Goal: Task Accomplishment & Management: Manage account settings

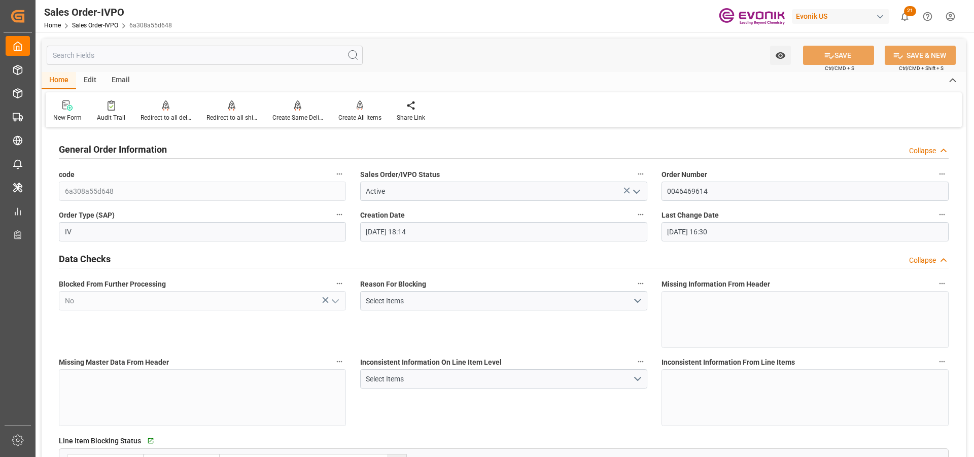
scroll to position [660, 0]
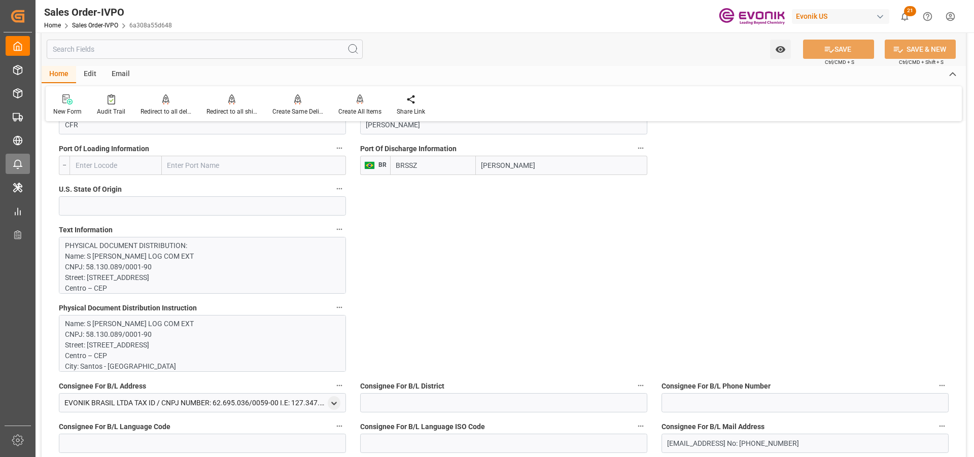
type input "livia.leone@evonik.comTelephone No: 55 19 3475-3130"
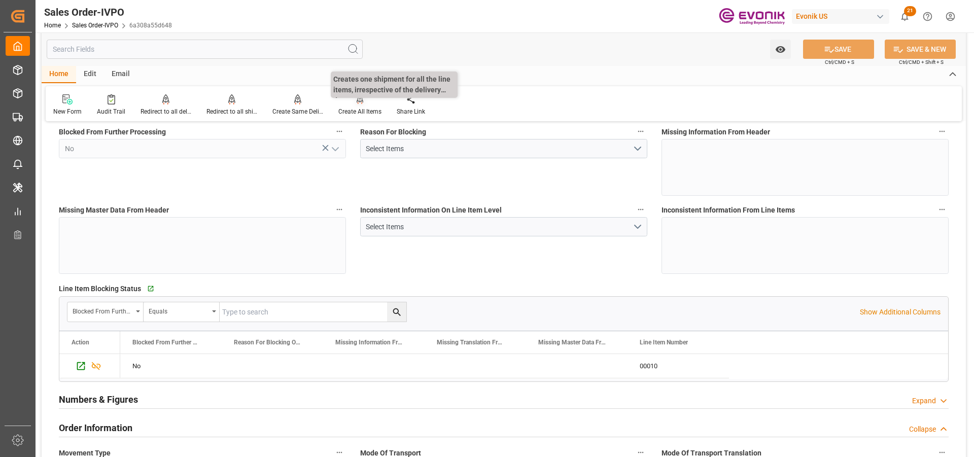
scroll to position [0, 0]
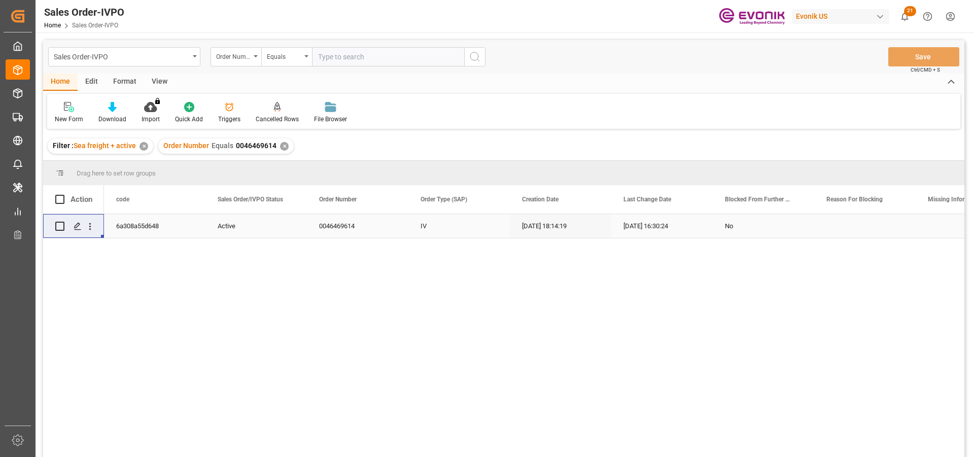
click at [282, 143] on div "✕" at bounding box center [284, 146] width 9 height 9
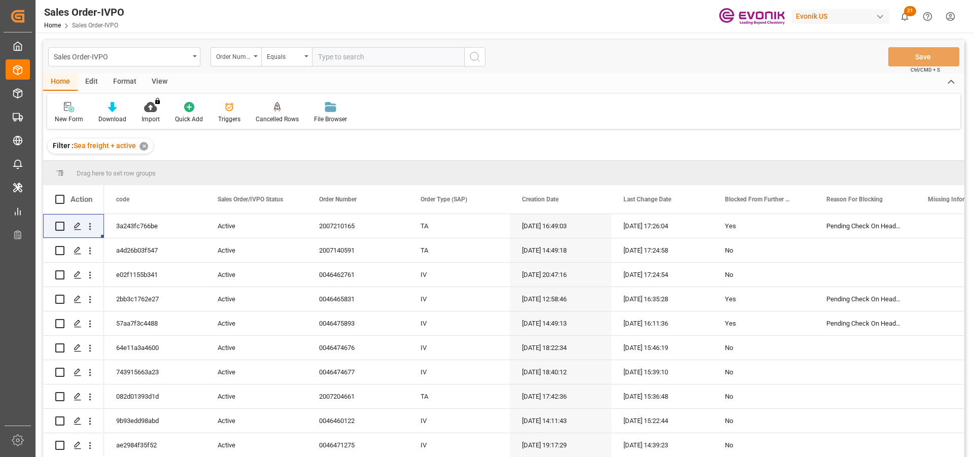
click at [346, 60] on input "text" at bounding box center [388, 56] width 152 height 19
paste input "0046463974"
type input "0046463974"
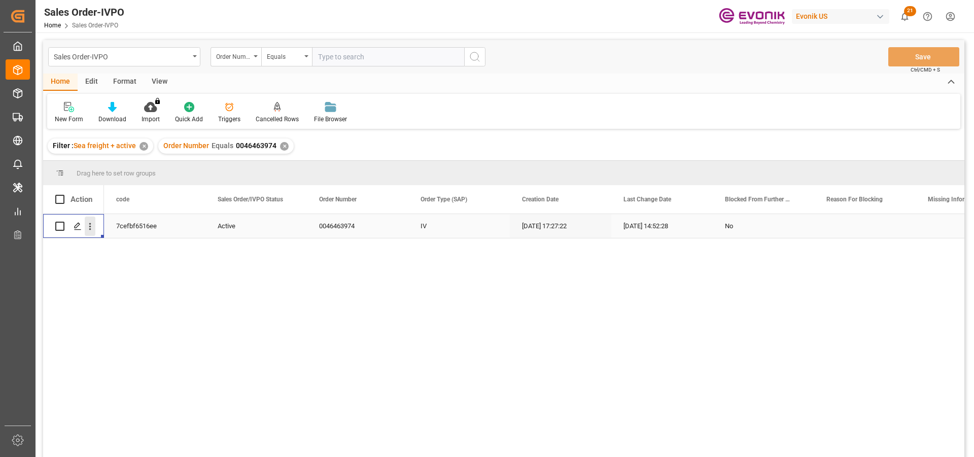
click at [86, 225] on icon "open menu" at bounding box center [90, 226] width 11 height 11
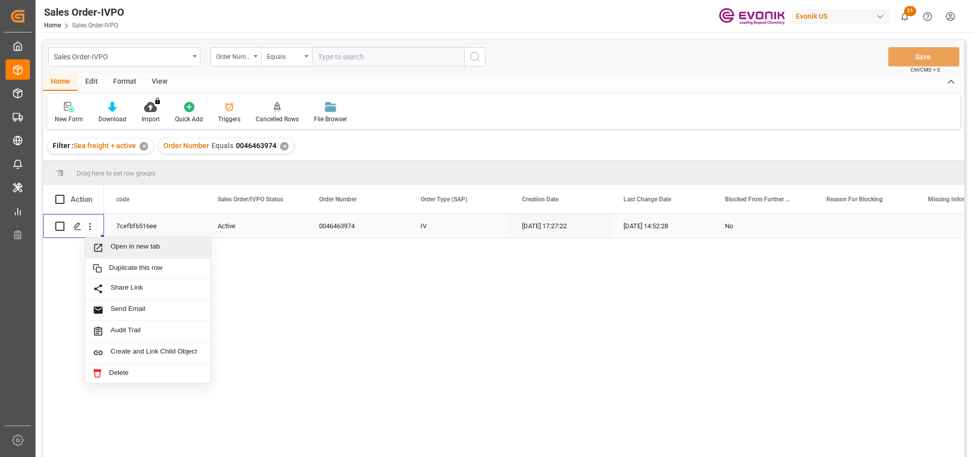
click at [124, 245] on span "Open in new tab" at bounding box center [157, 248] width 92 height 11
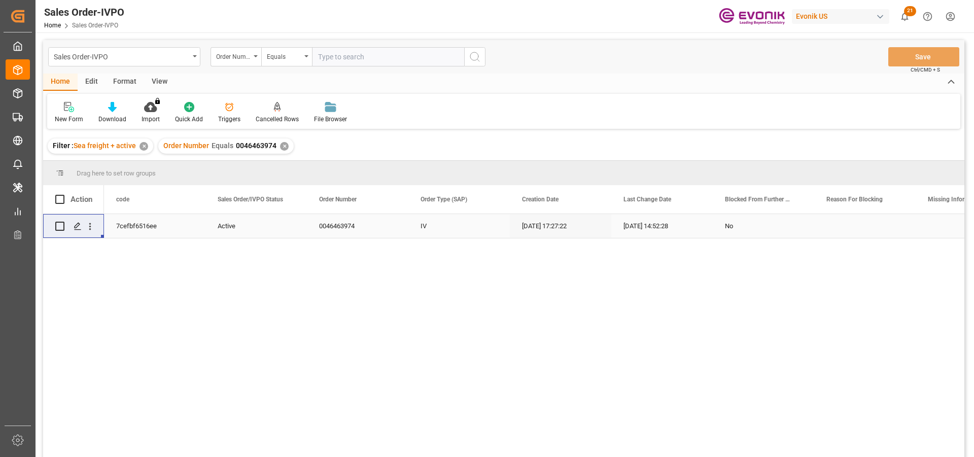
click at [285, 145] on div "✕" at bounding box center [284, 146] width 9 height 9
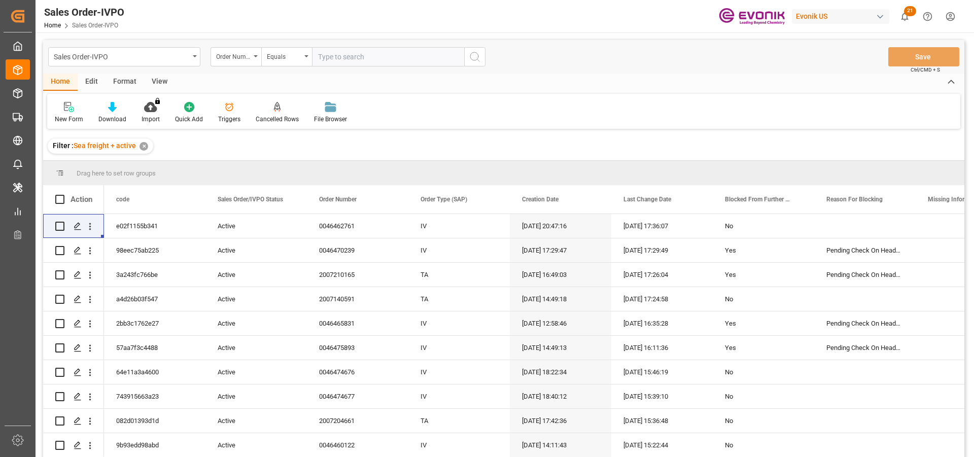
click at [353, 64] on input "text" at bounding box center [388, 56] width 152 height 19
paste input "2007072773"
type input "2007072773"
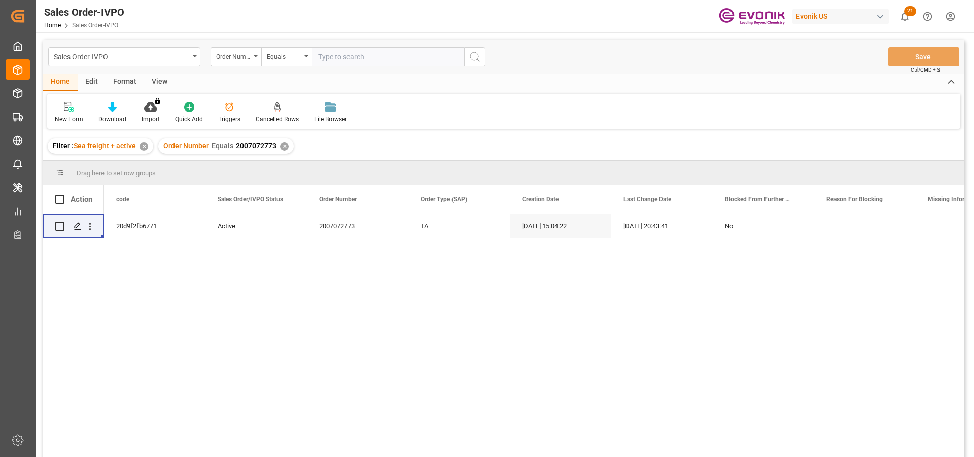
click at [157, 81] on div "View" at bounding box center [159, 82] width 31 height 17
click at [136, 54] on div "Sales Order-IVPO" at bounding box center [121, 56] width 135 height 13
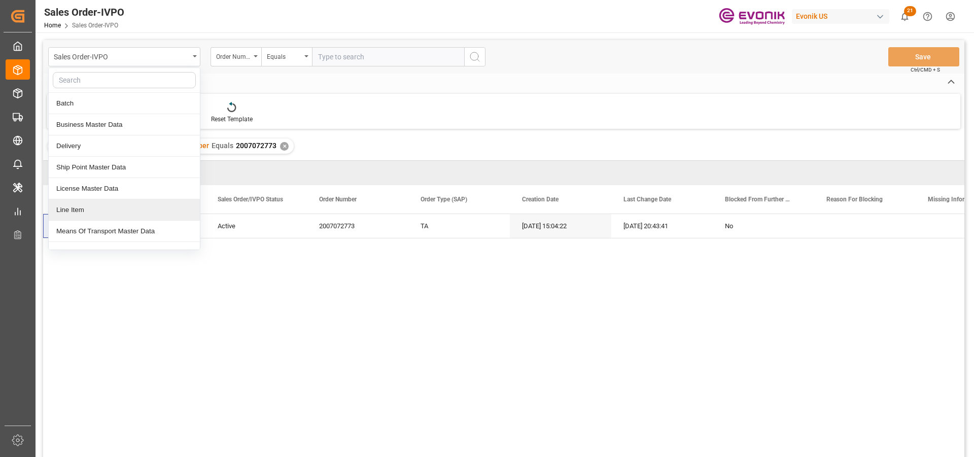
click at [66, 208] on div "Line Item" at bounding box center [124, 209] width 151 height 21
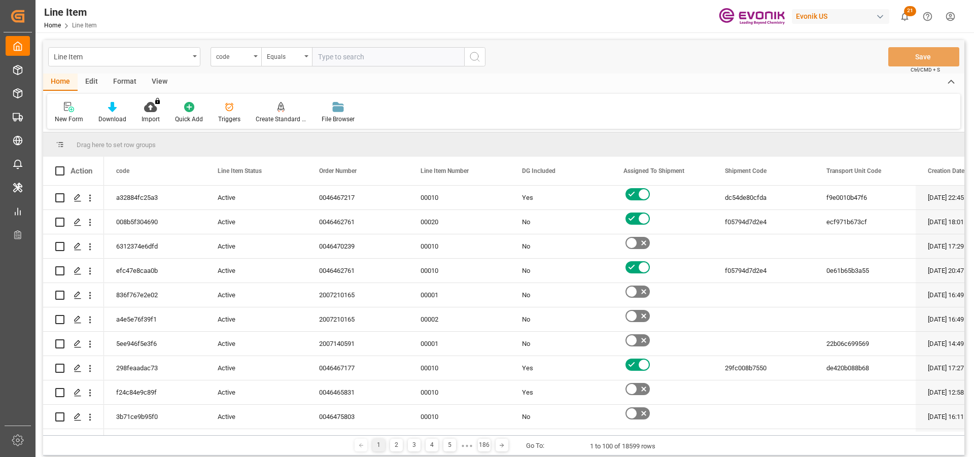
click at [240, 54] on div "code" at bounding box center [233, 56] width 34 height 12
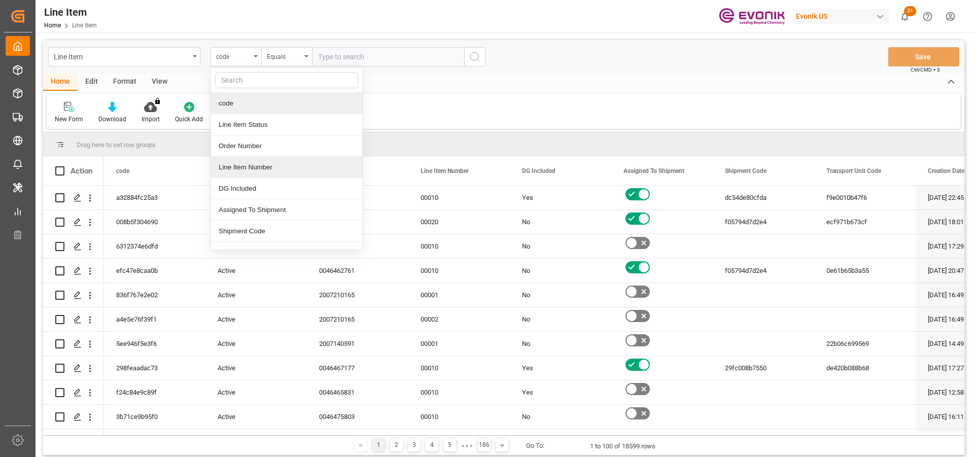
click at [250, 174] on div "Line Item Number" at bounding box center [286, 167] width 151 height 21
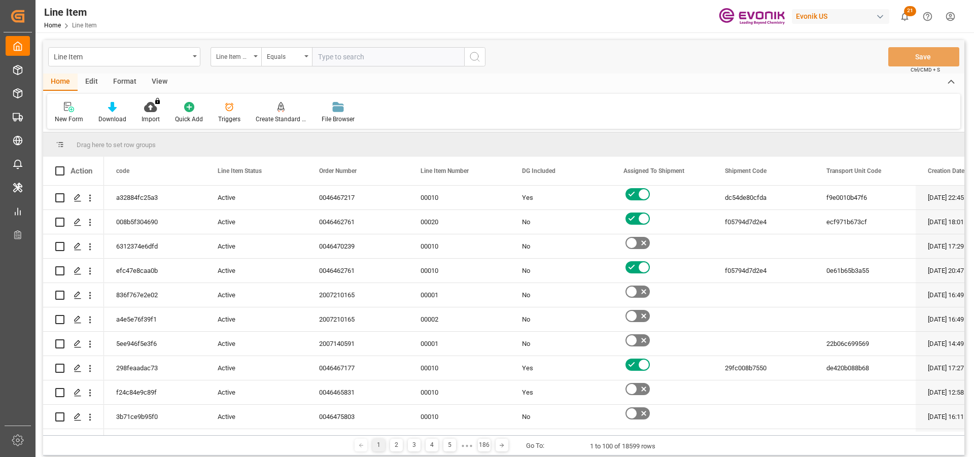
paste input "2007072773"
click at [347, 58] on input "2007072773" at bounding box center [388, 56] width 152 height 19
type input "2007072773"
click at [236, 54] on div "Line Item Number" at bounding box center [233, 56] width 34 height 12
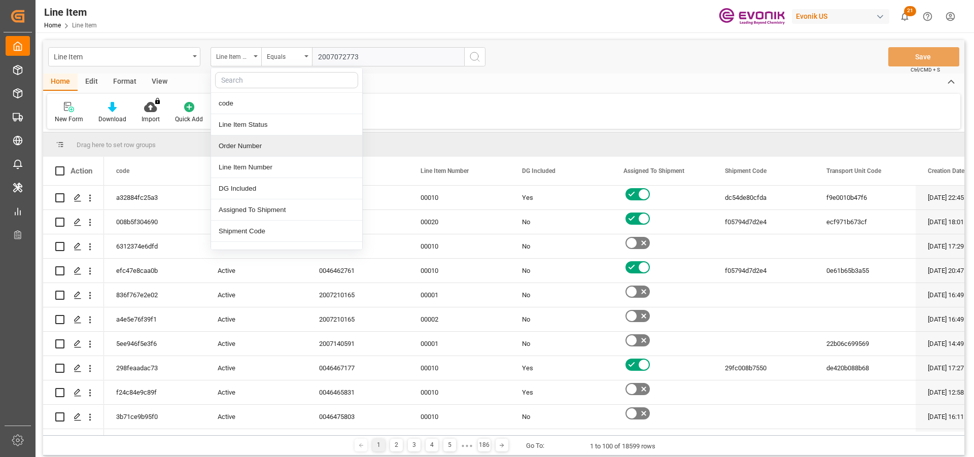
drag, startPoint x: 251, startPoint y: 141, endPoint x: 261, endPoint y: 131, distance: 14.4
click at [252, 140] on div "Order Number" at bounding box center [286, 145] width 151 height 21
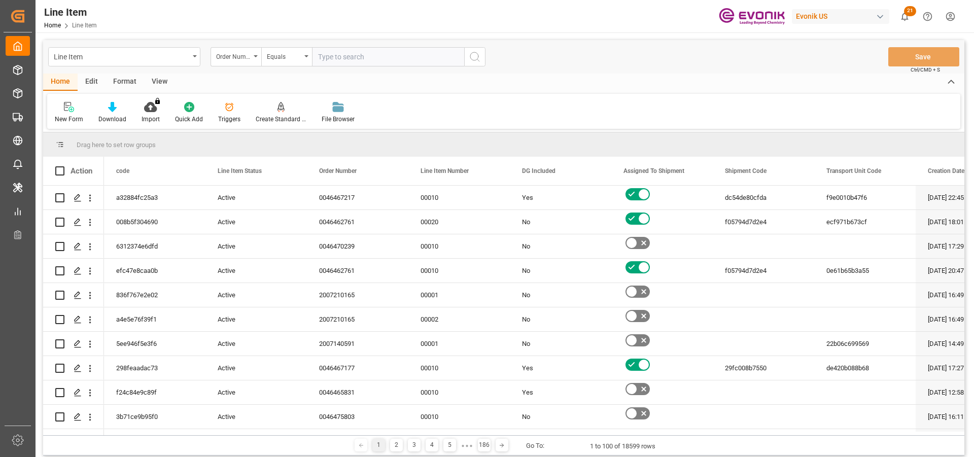
click at [351, 57] on input "text" at bounding box center [388, 56] width 152 height 19
paste input "2007072773"
type input "2007072773"
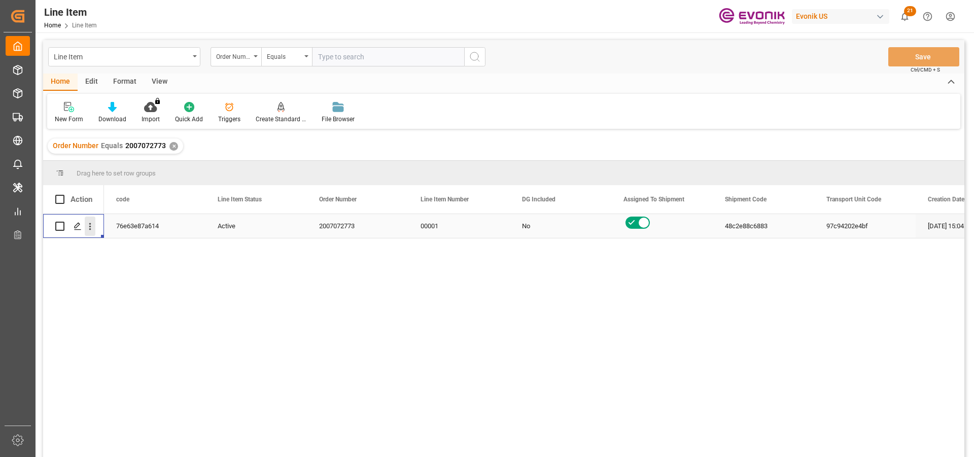
click at [90, 227] on icon "open menu" at bounding box center [90, 226] width 2 height 7
click at [261, 224] on div "Active" at bounding box center [256, 226] width 77 height 23
click at [162, 82] on div "View" at bounding box center [159, 82] width 31 height 17
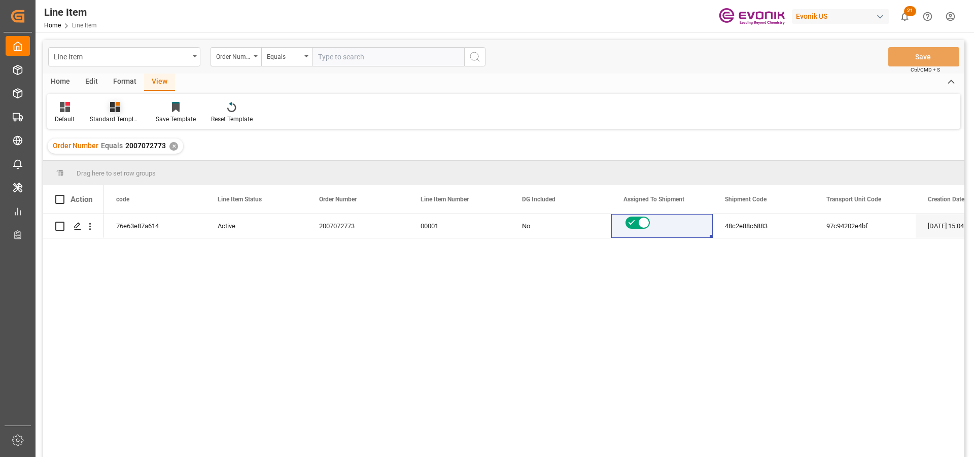
click at [118, 108] on icon at bounding box center [115, 107] width 10 height 10
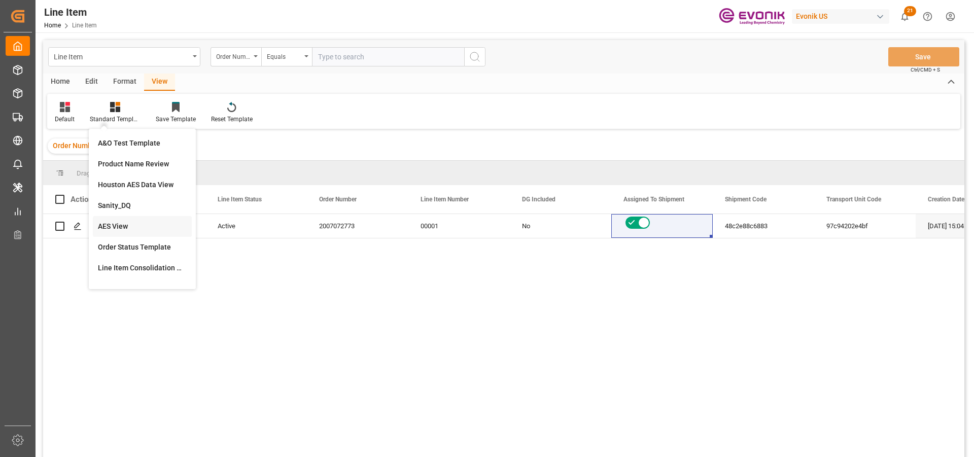
click at [132, 222] on div "AES View" at bounding box center [142, 226] width 89 height 11
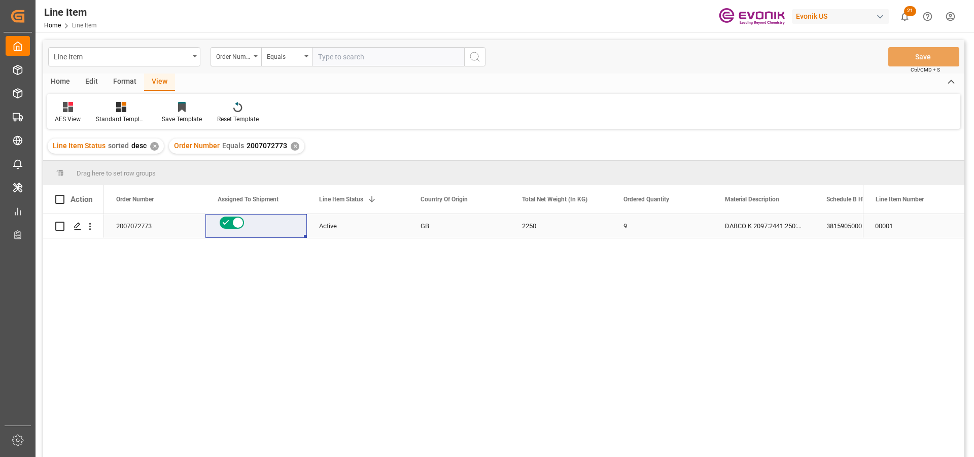
click at [132, 223] on div "2007072773" at bounding box center [154, 226] width 101 height 24
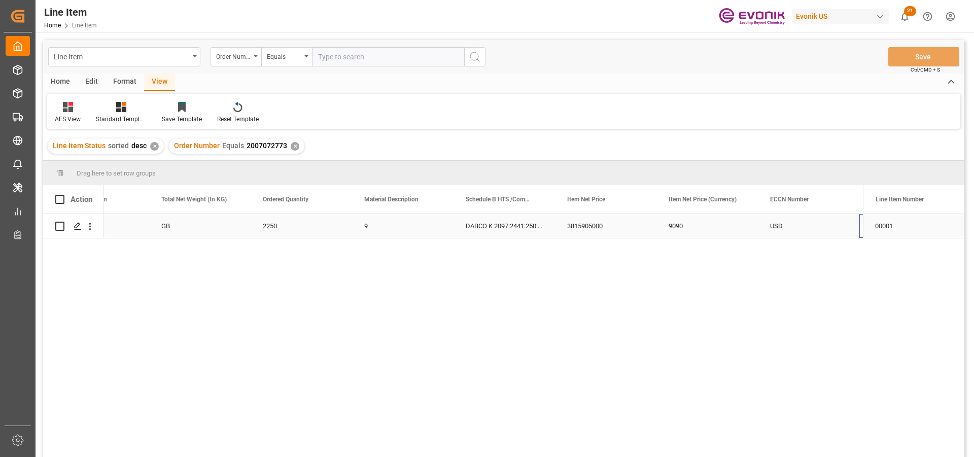
scroll to position [0, 462]
click at [291, 144] on div "✕" at bounding box center [295, 146] width 9 height 9
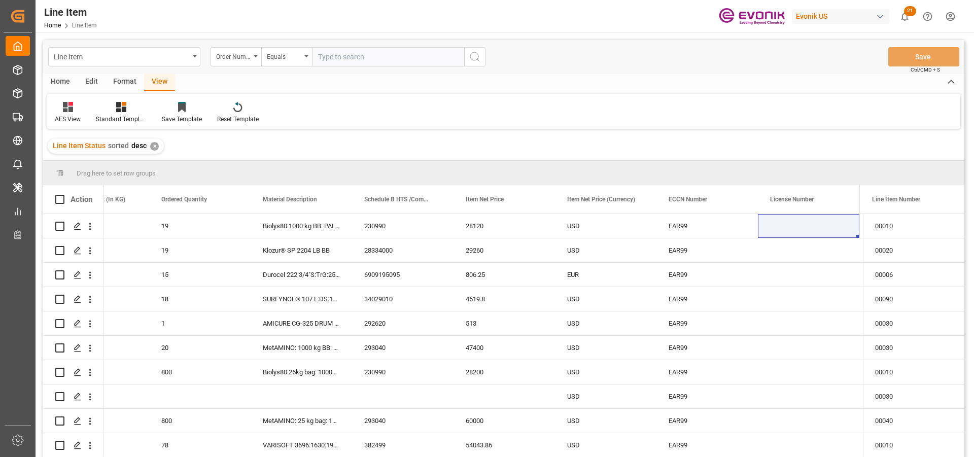
click at [351, 56] on input "text" at bounding box center [388, 56] width 152 height 19
paste input "46466507"
type input "0046466507"
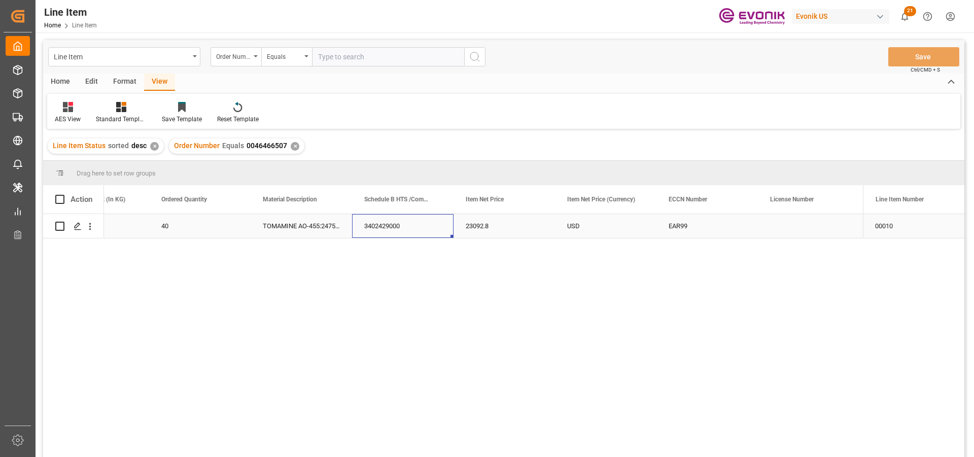
click at [359, 232] on div "3402429000" at bounding box center [402, 226] width 101 height 24
click at [279, 224] on div "TOMAMINE AO-455:2475:204:PP:P" at bounding box center [301, 226] width 101 height 24
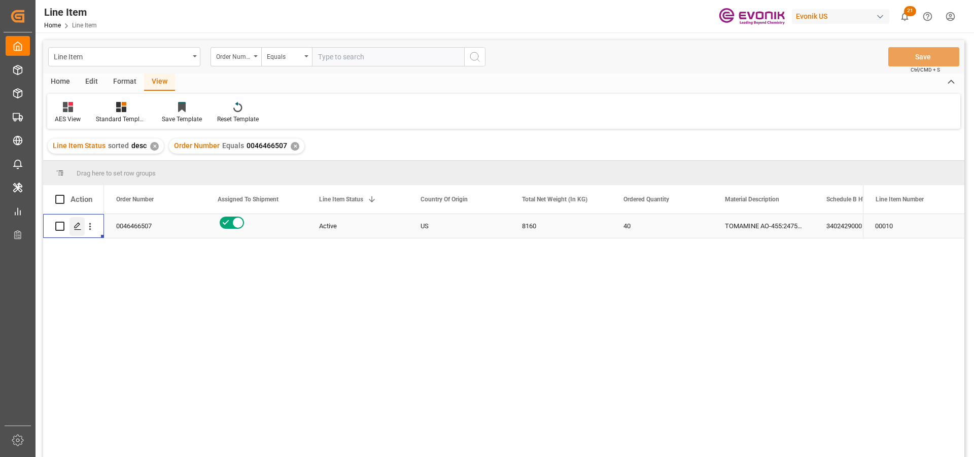
click at [73, 224] on div "Press SPACE to select this row." at bounding box center [77, 226] width 15 height 19
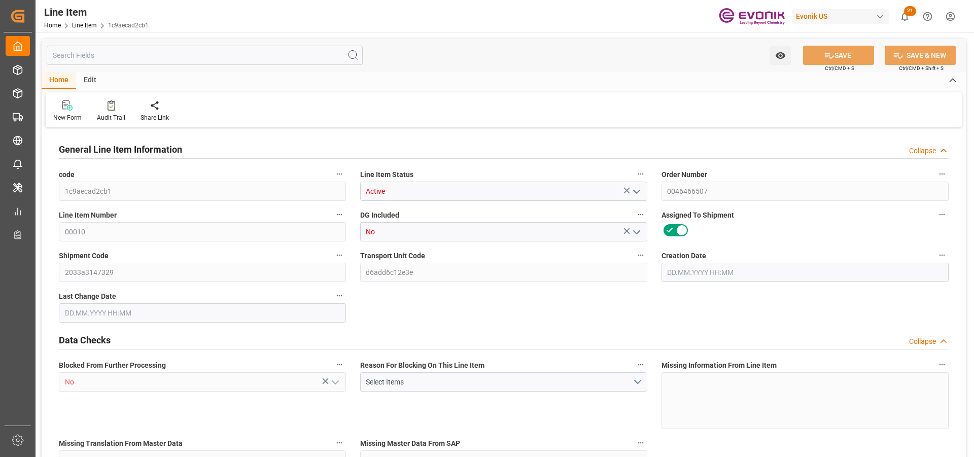
type input "10"
type input "8543.52"
type input "8160"
type input "2513.28"
type input "40"
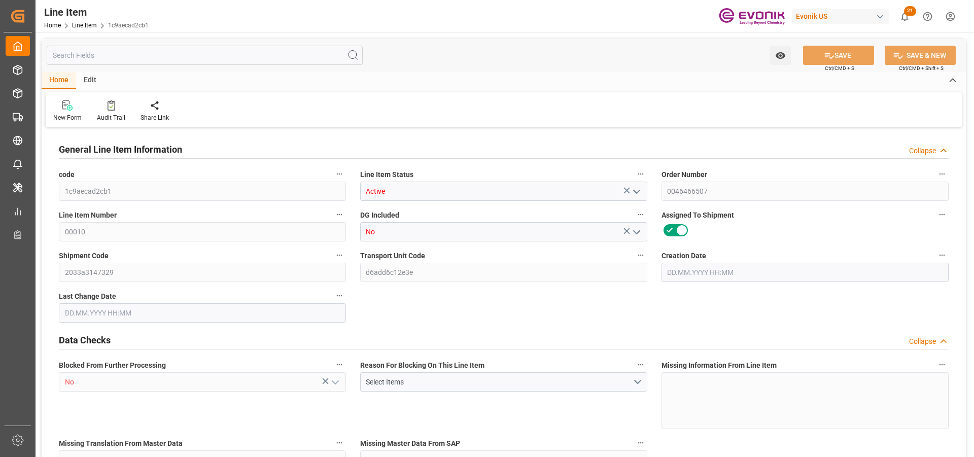
type input "23092.8"
type input "40"
type input "8160"
type input "8543.52"
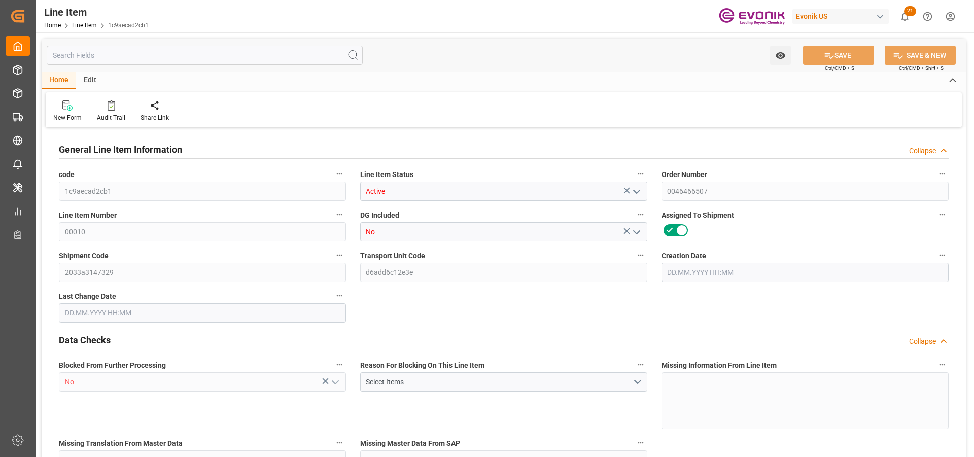
type input "8770.52"
type input "8160"
type input "2513.28"
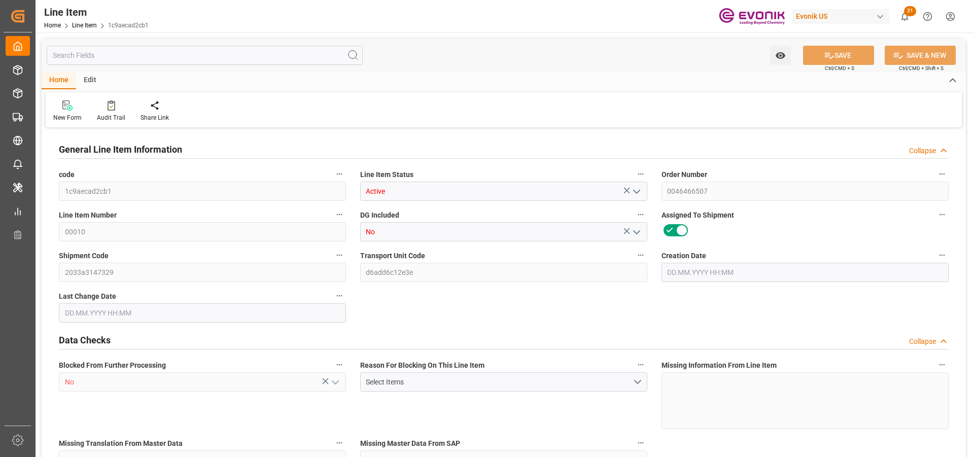
type input "40"
type input "8543.52"
type input "8160"
type input "2513.28"
type input "01.08.2025 12:39"
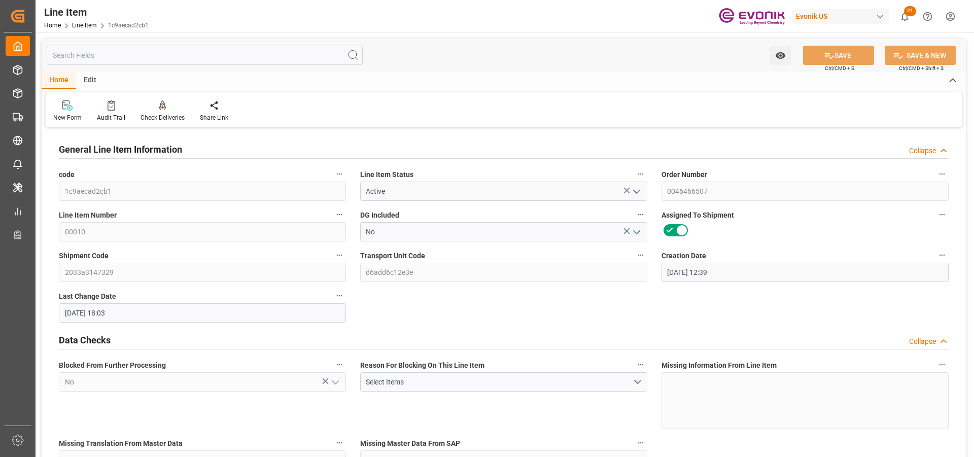
type input "02.10.2025 18:03"
type input "20.11.2025"
type input "02.10.2025"
type input "29.09.2025"
type input "02.10.2025"
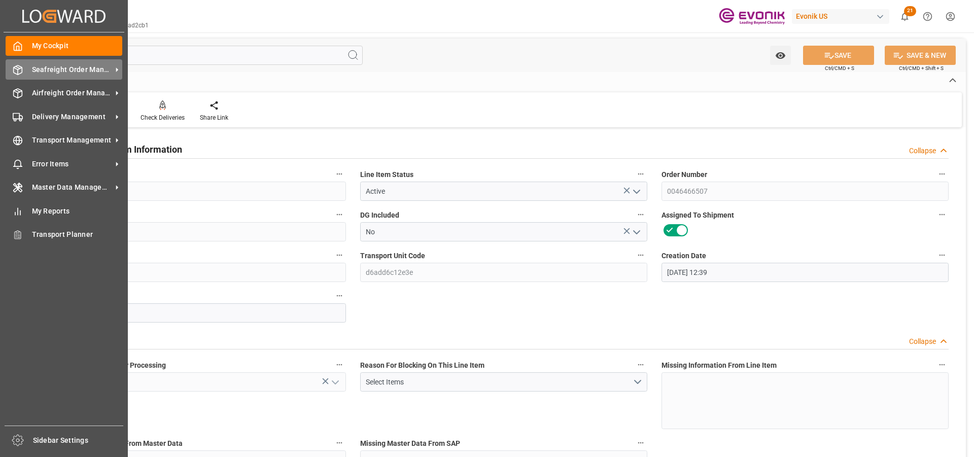
click at [49, 65] on span "Seafreight Order Management" at bounding box center [72, 69] width 80 height 11
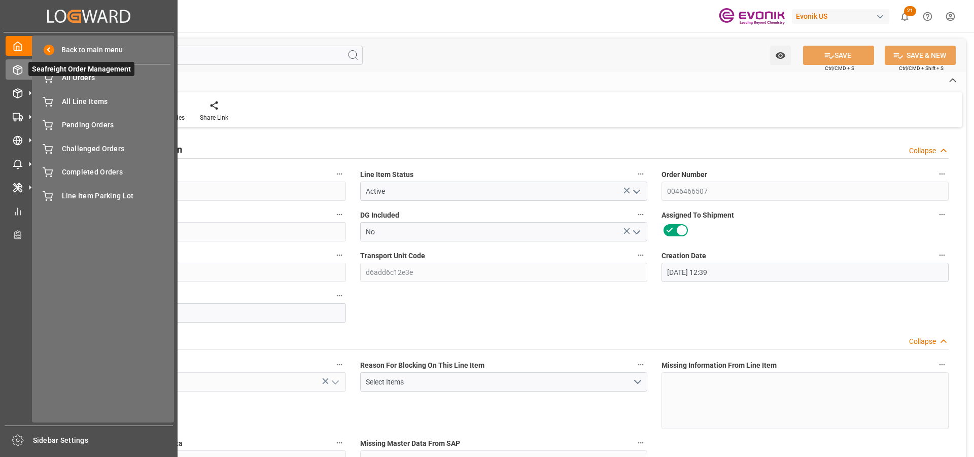
click at [62, 75] on span "Seafreight Order Management" at bounding box center [81, 69] width 106 height 14
click at [78, 80] on span "All Orders" at bounding box center [116, 78] width 109 height 11
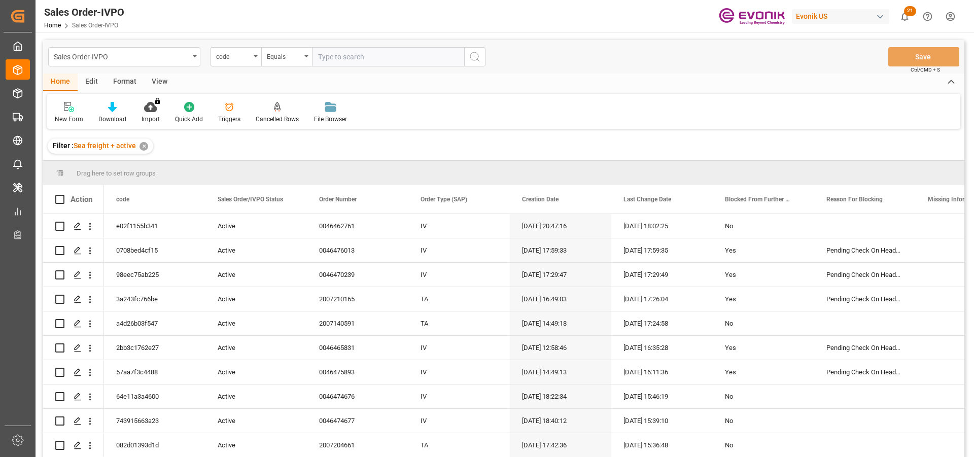
click at [250, 57] on div "code" at bounding box center [233, 56] width 34 height 12
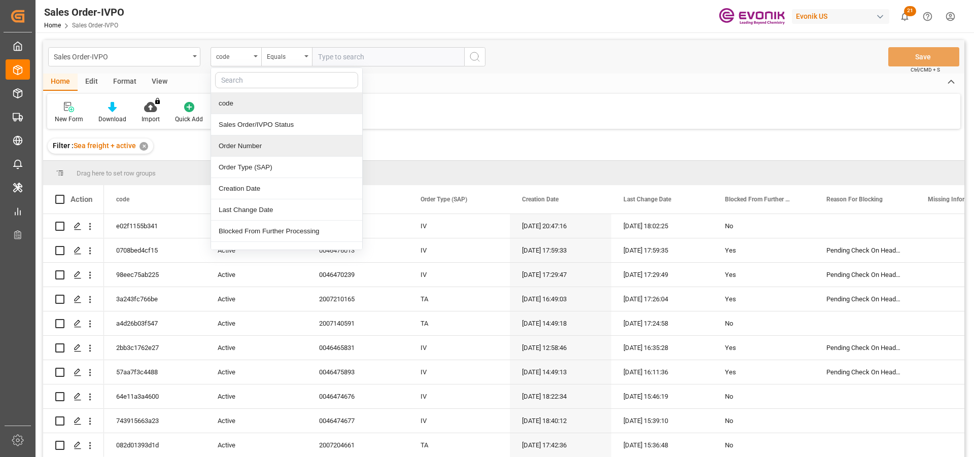
click at [229, 145] on div "Order Number" at bounding box center [286, 145] width 151 height 21
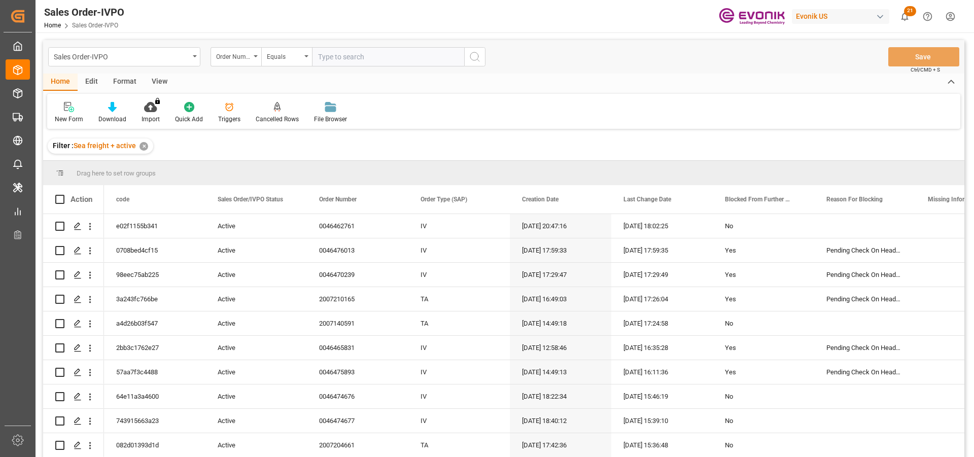
click at [325, 52] on input "text" at bounding box center [388, 56] width 152 height 19
paste input "0046463974"
type input "0046463974"
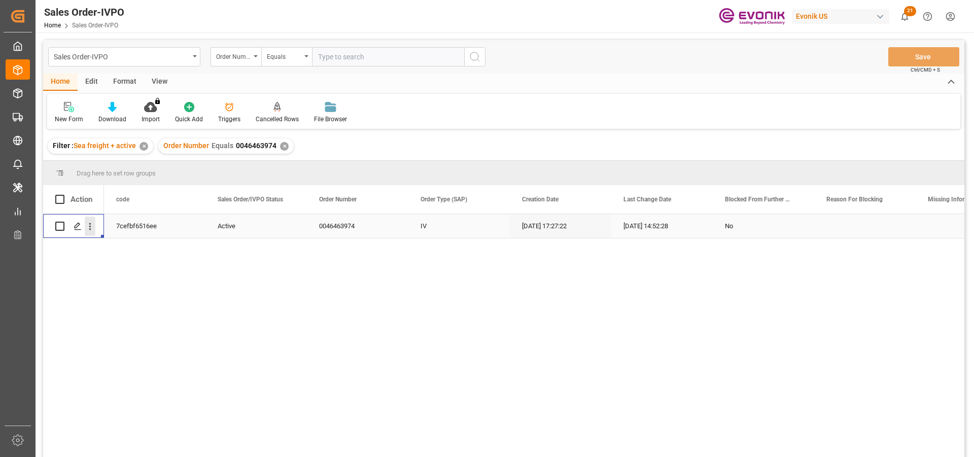
click at [89, 227] on icon "open menu" at bounding box center [90, 226] width 11 height 11
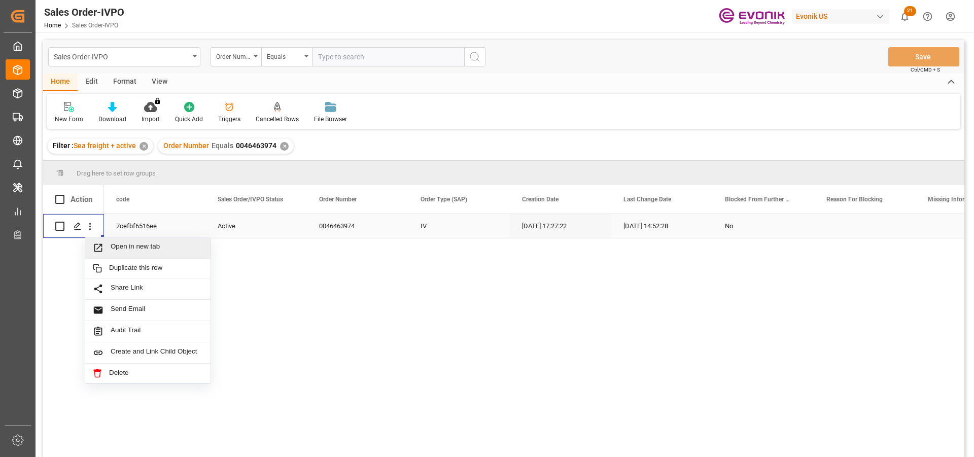
click at [113, 249] on span "Open in new tab" at bounding box center [157, 248] width 92 height 11
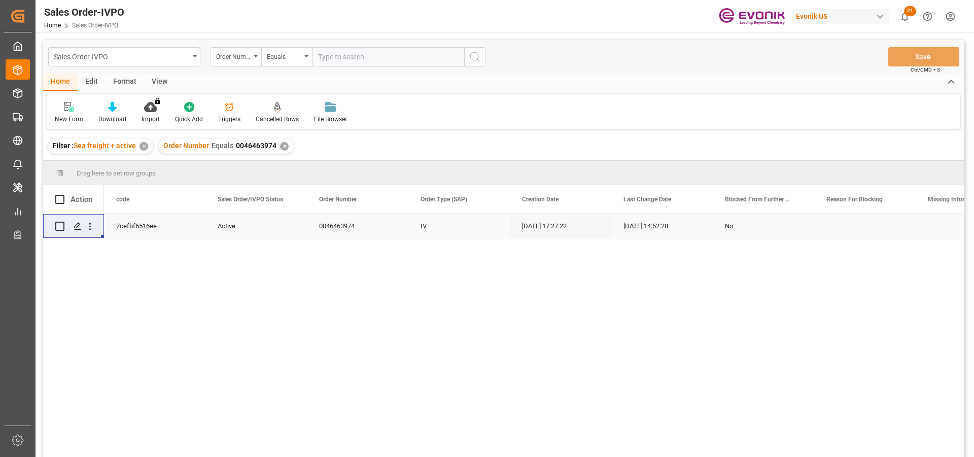
click at [280, 147] on div "✕" at bounding box center [284, 146] width 9 height 9
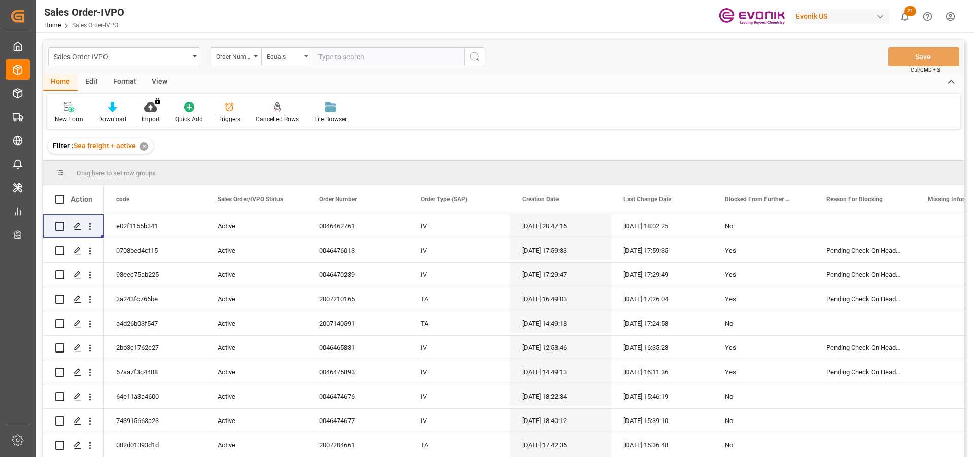
click at [360, 63] on input "text" at bounding box center [388, 56] width 152 height 19
paste input "0046474404"
type input "0046474404"
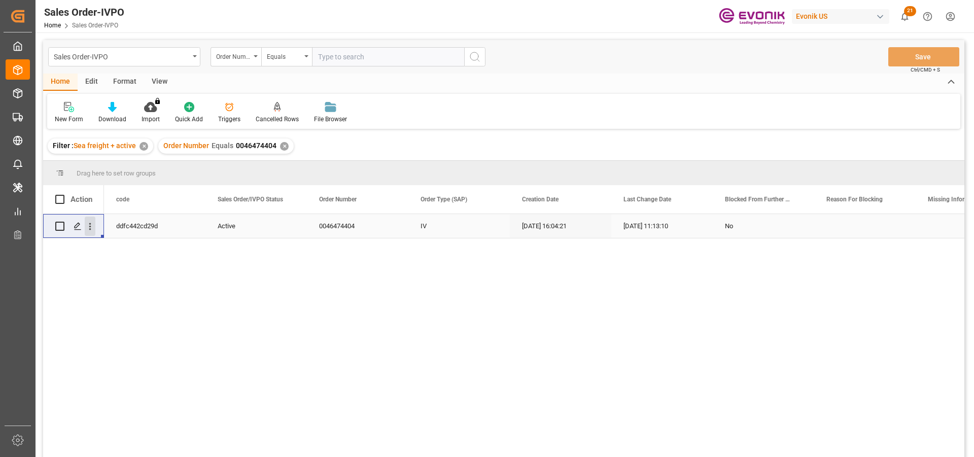
click at [91, 230] on icon "open menu" at bounding box center [90, 226] width 11 height 11
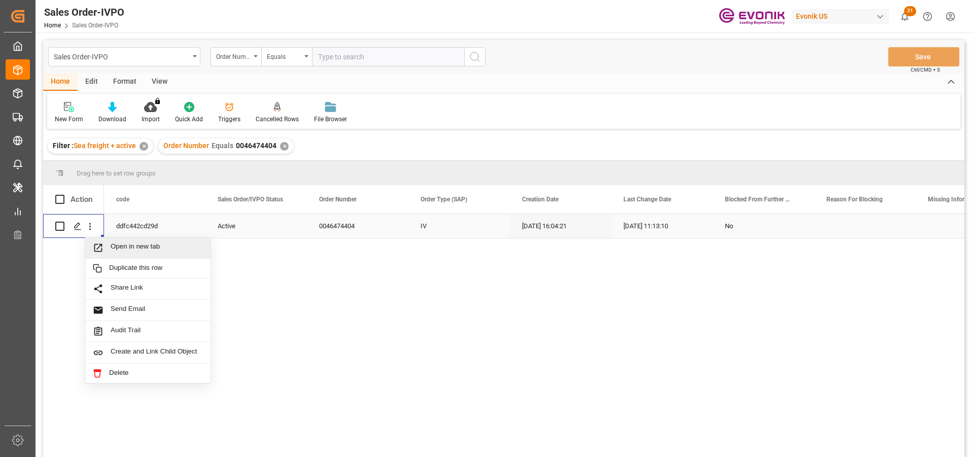
click at [118, 246] on span "Open in new tab" at bounding box center [157, 248] width 92 height 11
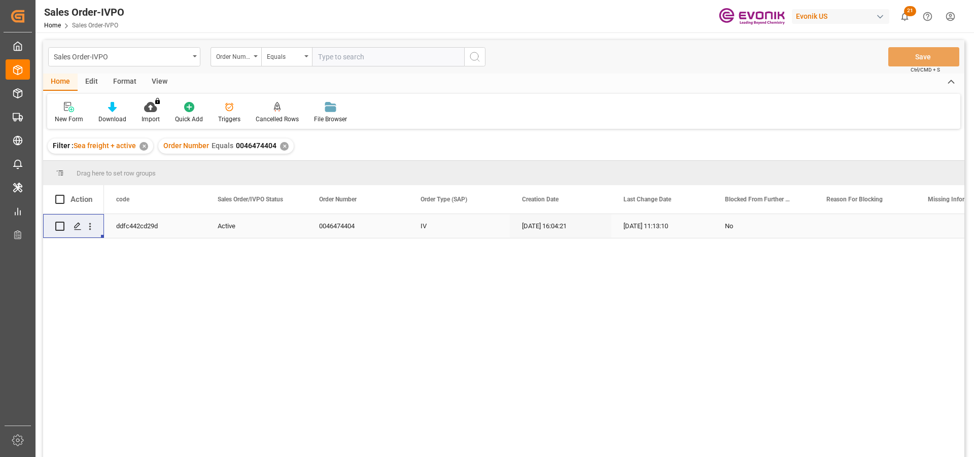
click at [280, 149] on div "✕" at bounding box center [284, 146] width 9 height 9
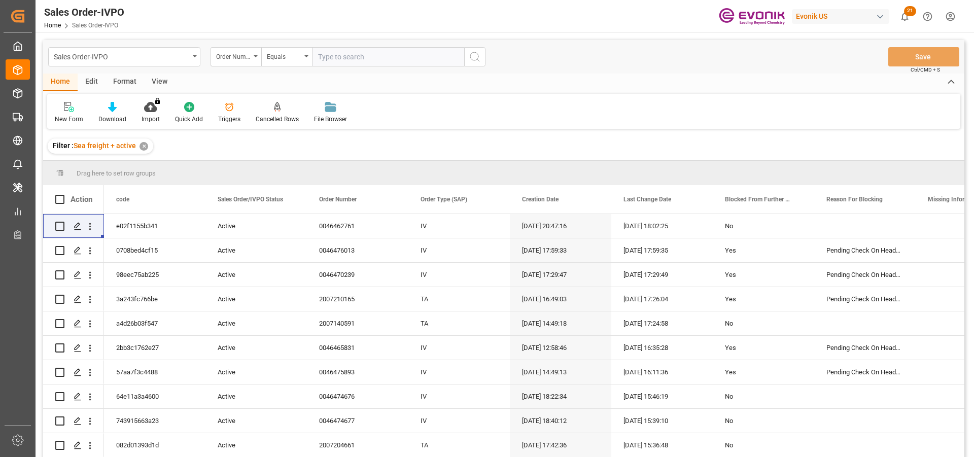
click at [331, 47] on div "Sales Order-IVPO Order Number Equals Save Ctrl/CMD + S" at bounding box center [503, 56] width 921 height 33
click at [333, 50] on input "text" at bounding box center [388, 56] width 152 height 19
paste input "0046470087"
type input "0046470087"
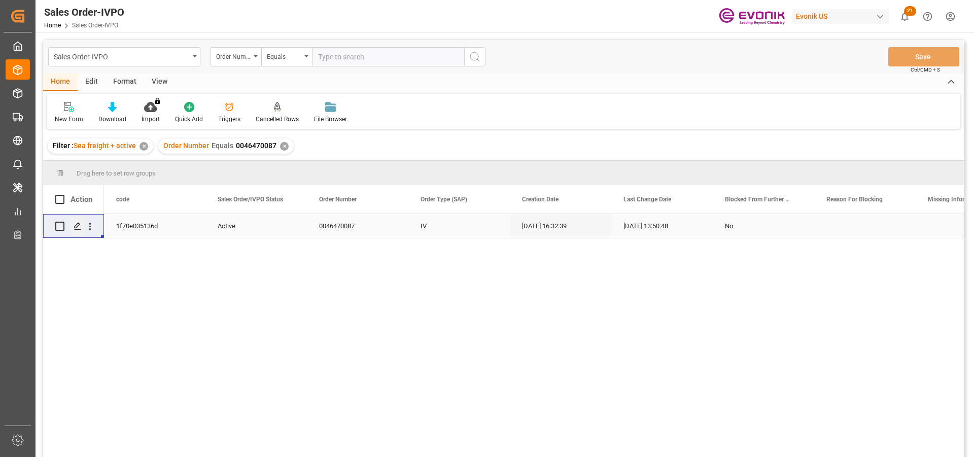
click at [83, 225] on div "Press SPACE to select this row." at bounding box center [77, 226] width 15 height 19
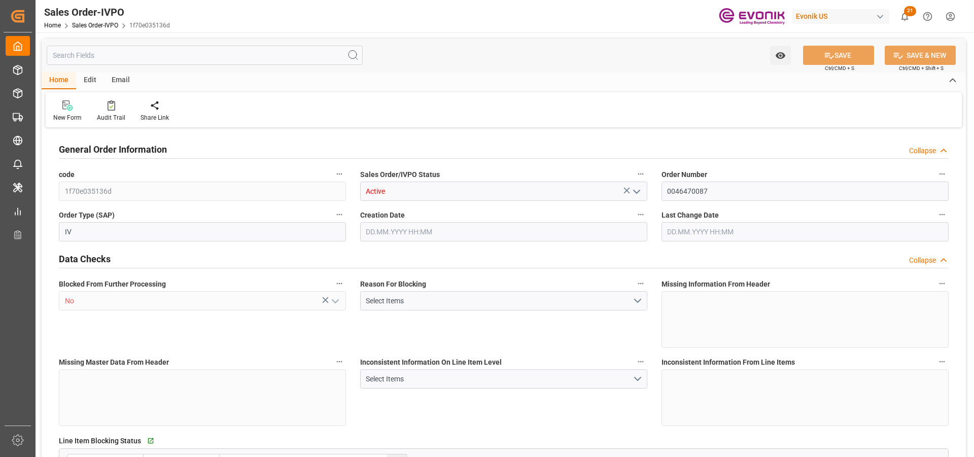
type input "GBLGP"
type input "+44 (0) 161 2304357Fax No.:"
type input "0"
type input "1"
type input "2"
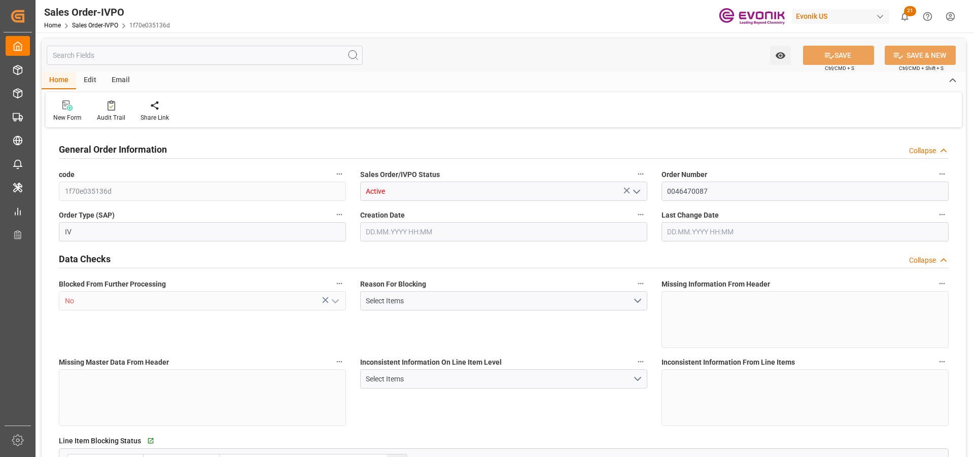
type input "2"
type input "18774"
type input "50.112"
type input "17000"
type input "30"
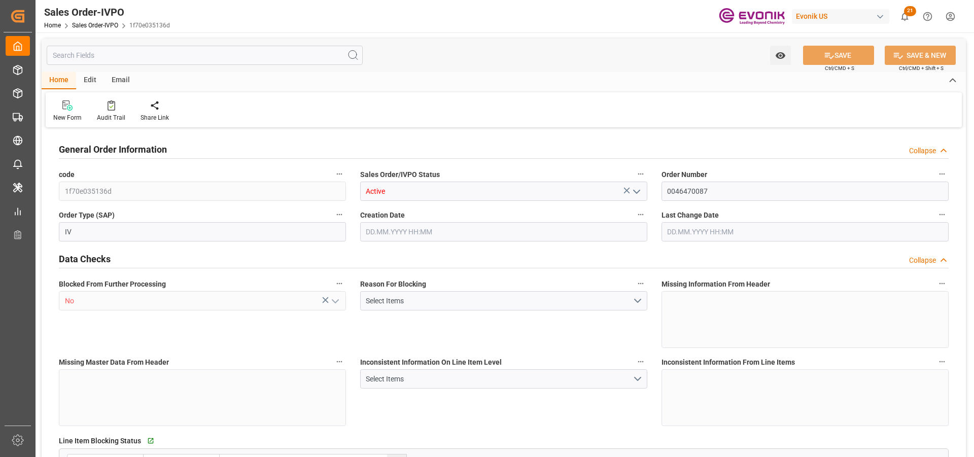
type input "28.08.2025 16:32"
type input "02.10.2025 13:50"
type input "+44 (0) 161 2304357Fax No.:"
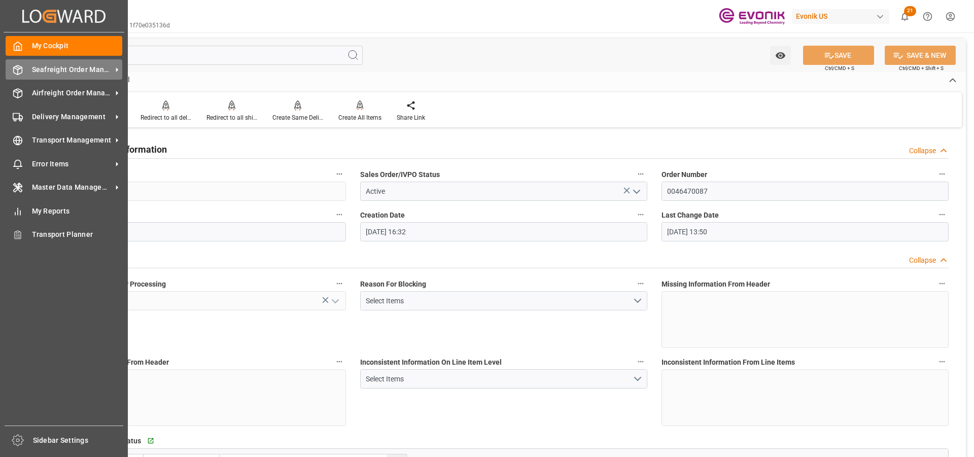
click at [27, 73] on div "Seafreight Order Management Seafreight Order Management" at bounding box center [64, 69] width 117 height 20
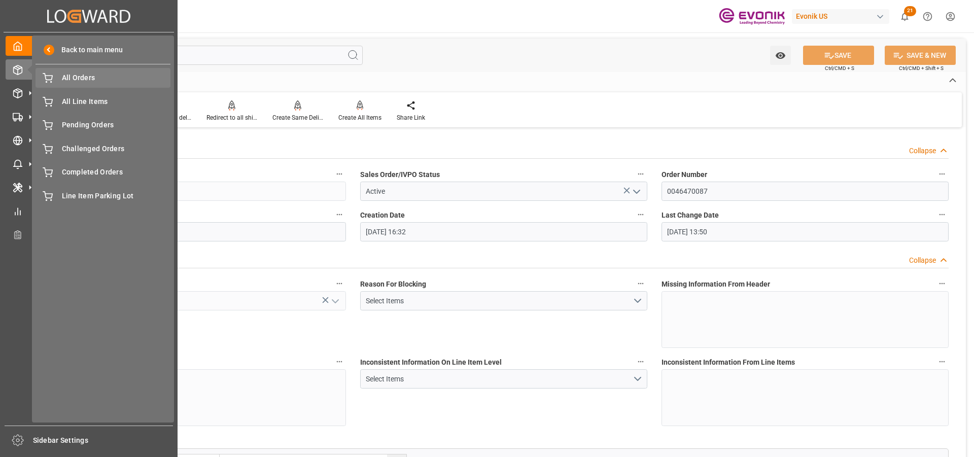
click at [67, 78] on span "All Orders" at bounding box center [116, 78] width 109 height 11
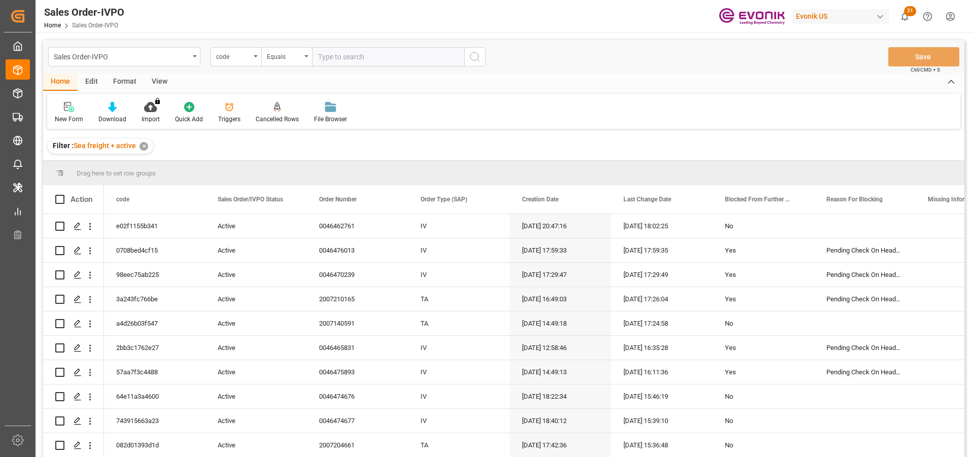
click at [345, 59] on input "text" at bounding box center [388, 56] width 152 height 19
type input "0046470086"
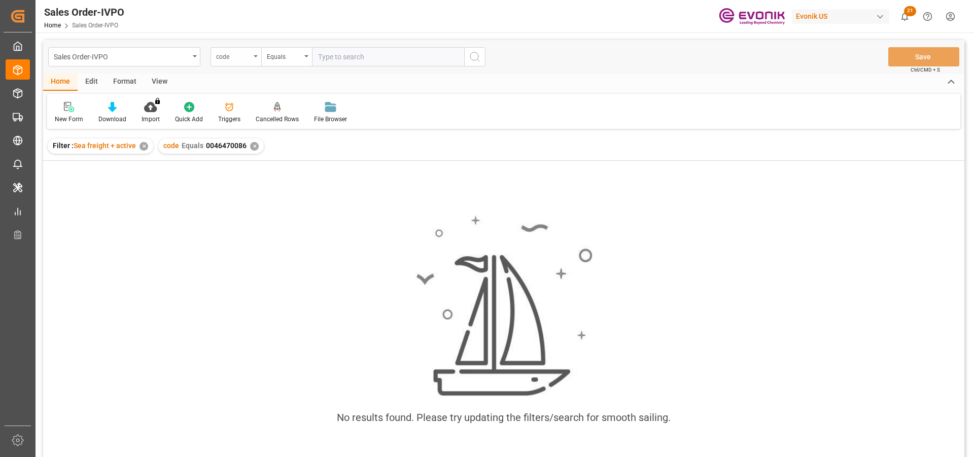
click at [235, 55] on div "code" at bounding box center [233, 56] width 34 height 12
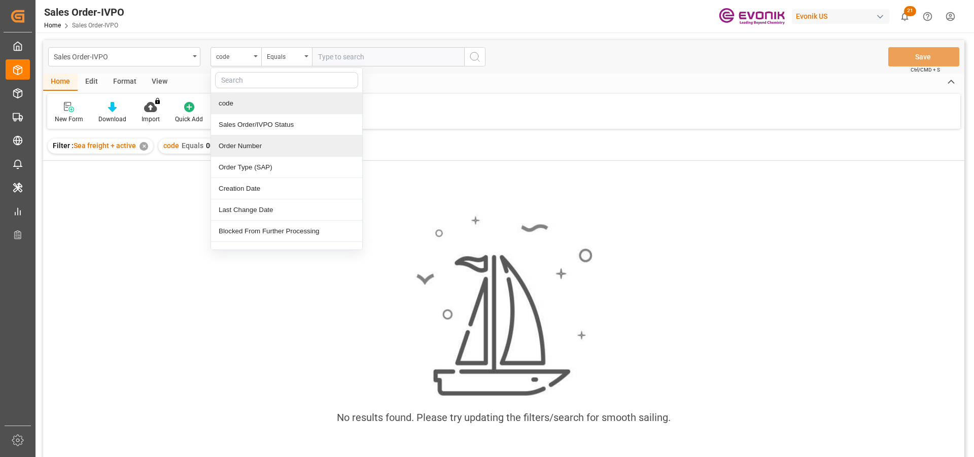
click at [247, 148] on div "Order Number" at bounding box center [286, 145] width 151 height 21
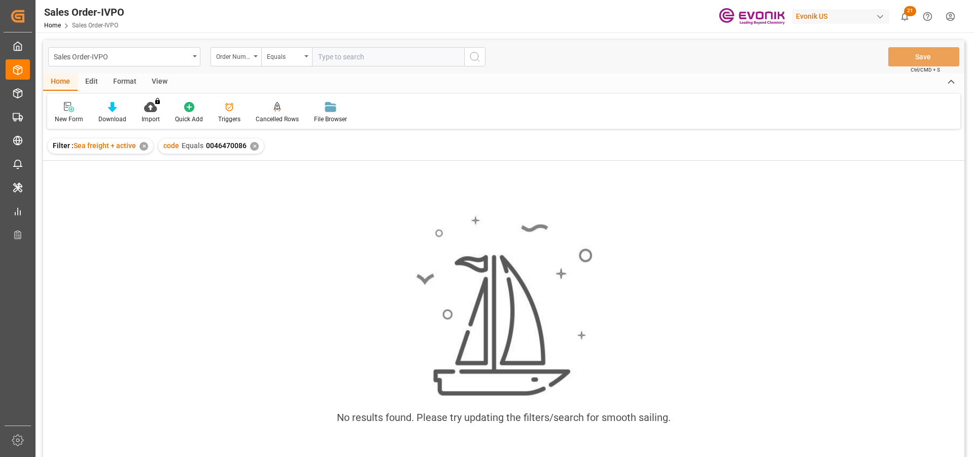
click at [253, 145] on div "✕" at bounding box center [254, 146] width 9 height 9
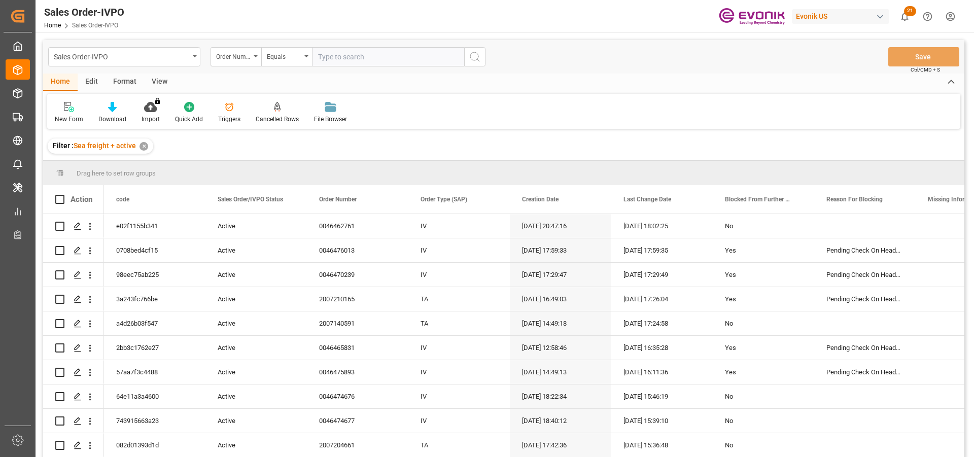
click at [354, 61] on input "text" at bounding box center [388, 56] width 152 height 19
paste input "0046470086"
type input "0046470086"
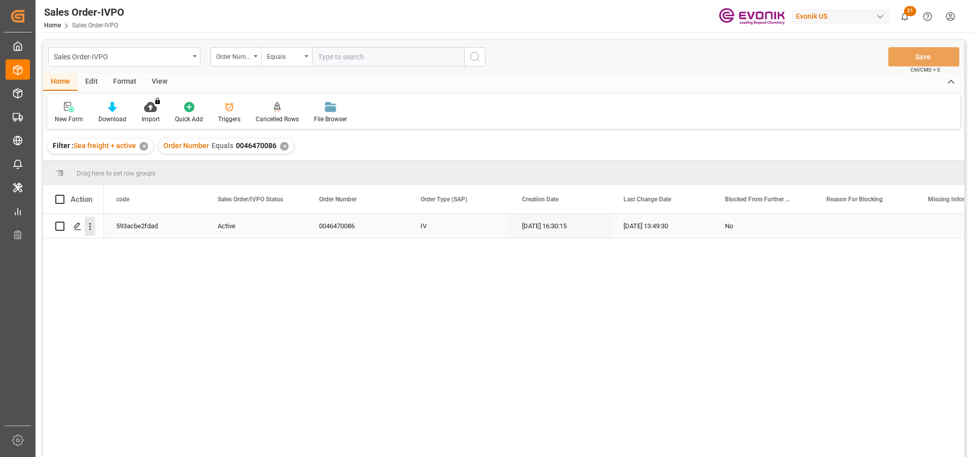
click at [85, 226] on icon "open menu" at bounding box center [90, 226] width 11 height 11
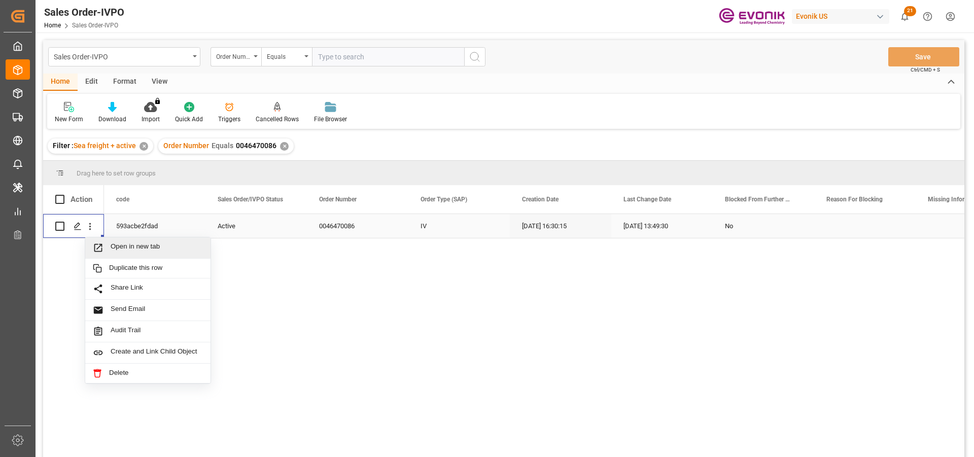
click at [123, 246] on span "Open in new tab" at bounding box center [157, 248] width 92 height 11
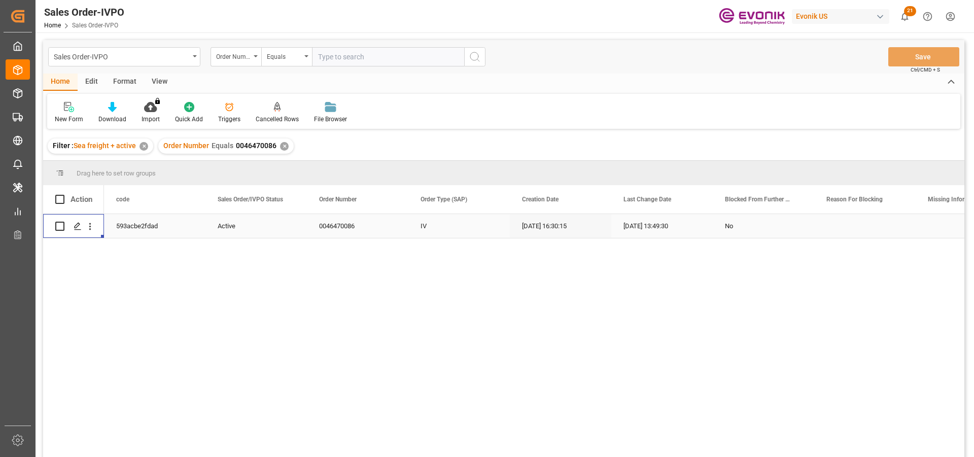
drag, startPoint x: 283, startPoint y: 144, endPoint x: 286, endPoint y: 139, distance: 5.7
click at [283, 143] on div "✕" at bounding box center [284, 146] width 9 height 9
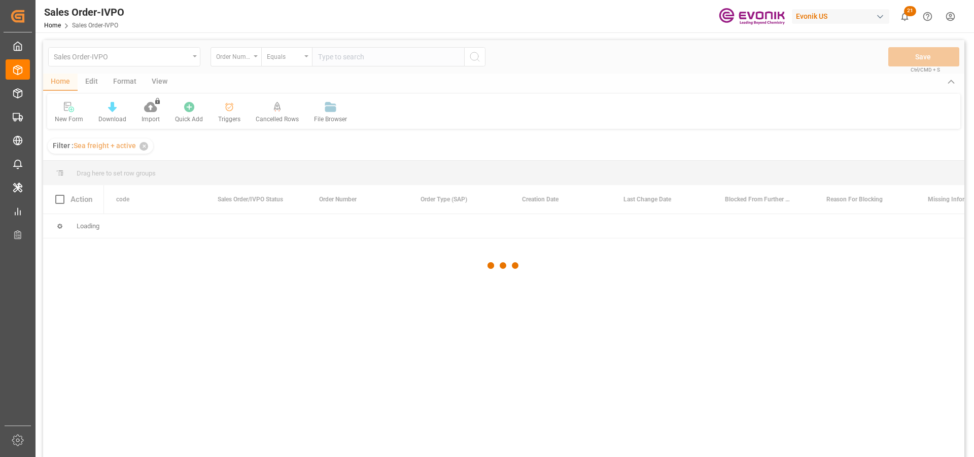
click at [353, 65] on div at bounding box center [503, 265] width 921 height 451
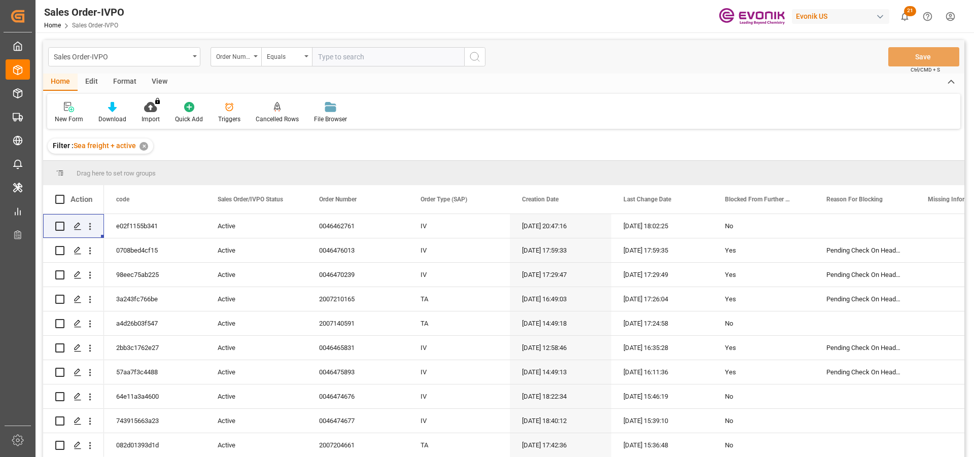
click at [354, 60] on input "text" at bounding box center [388, 56] width 152 height 19
paste input "46473131"
type input "004647313"
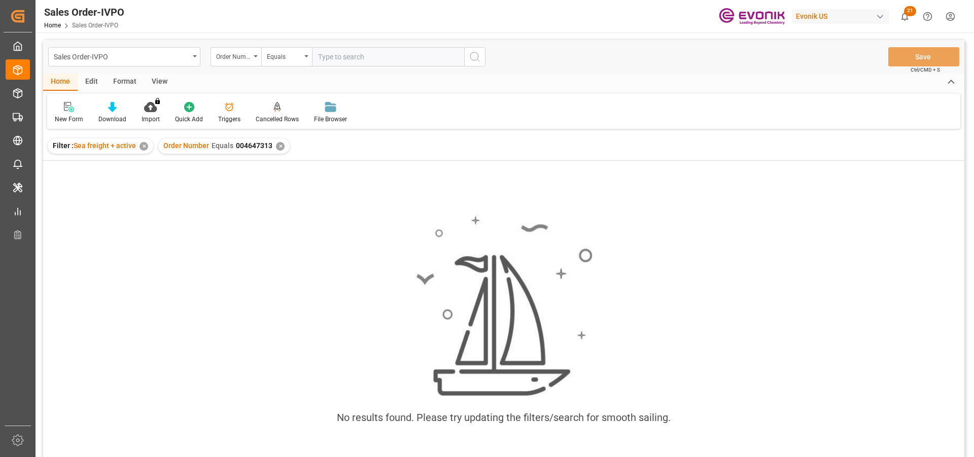
click at [354, 60] on input "text" at bounding box center [388, 56] width 152 height 19
type input "0046473131"
click at [277, 147] on div "✕" at bounding box center [280, 146] width 9 height 9
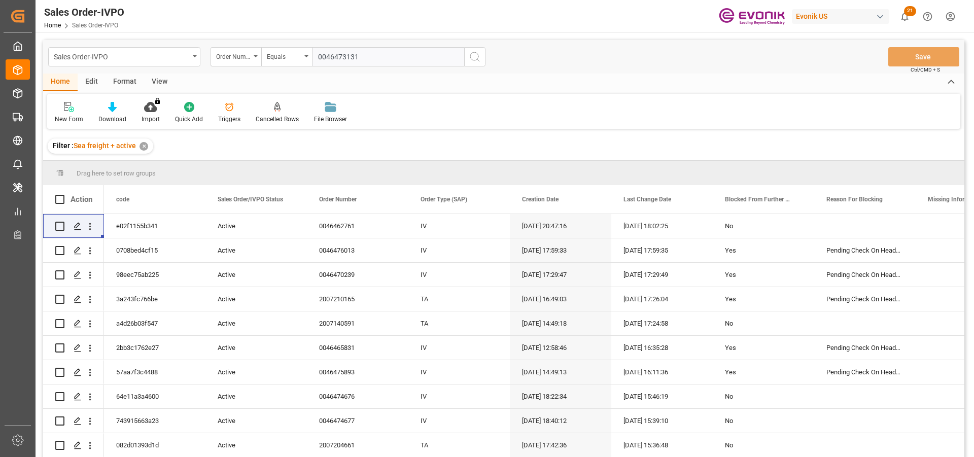
click at [406, 50] on input "0046473131" at bounding box center [388, 56] width 152 height 19
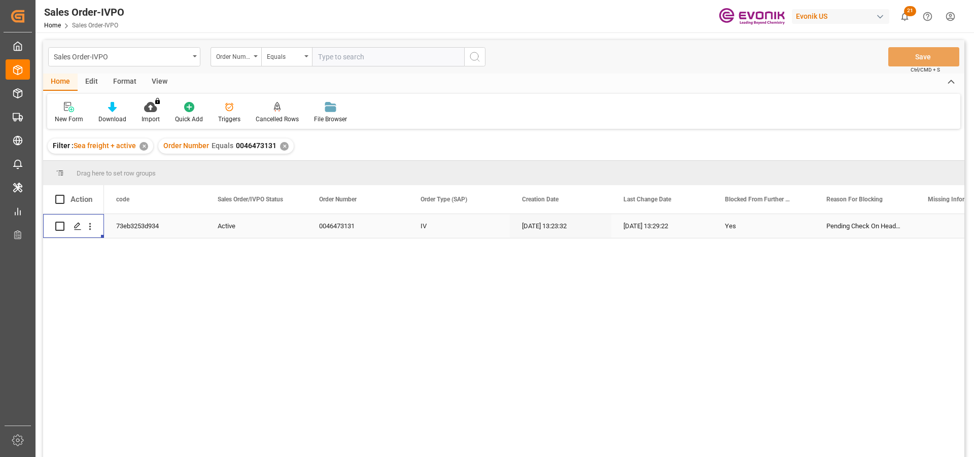
drag, startPoint x: 88, startPoint y: 224, endPoint x: 100, endPoint y: 226, distance: 11.9
click at [88, 224] on icon "open menu" at bounding box center [90, 226] width 11 height 11
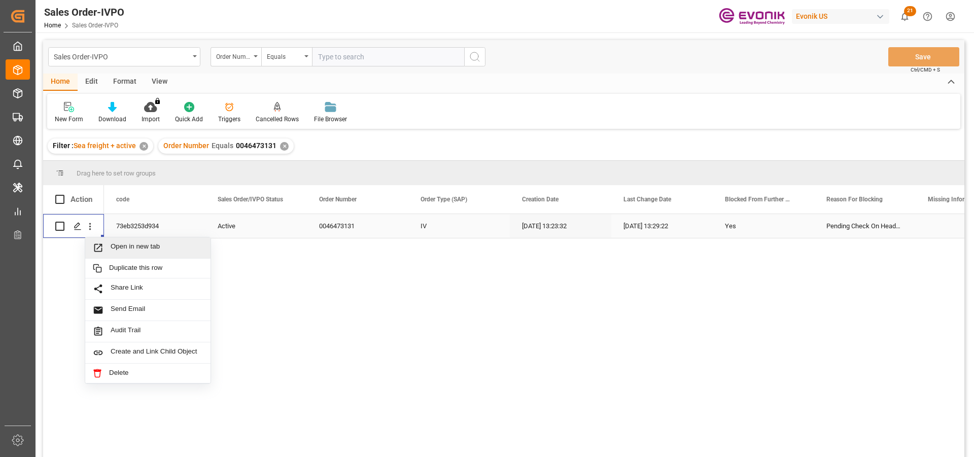
click at [142, 240] on div "Open in new tab" at bounding box center [147, 247] width 125 height 21
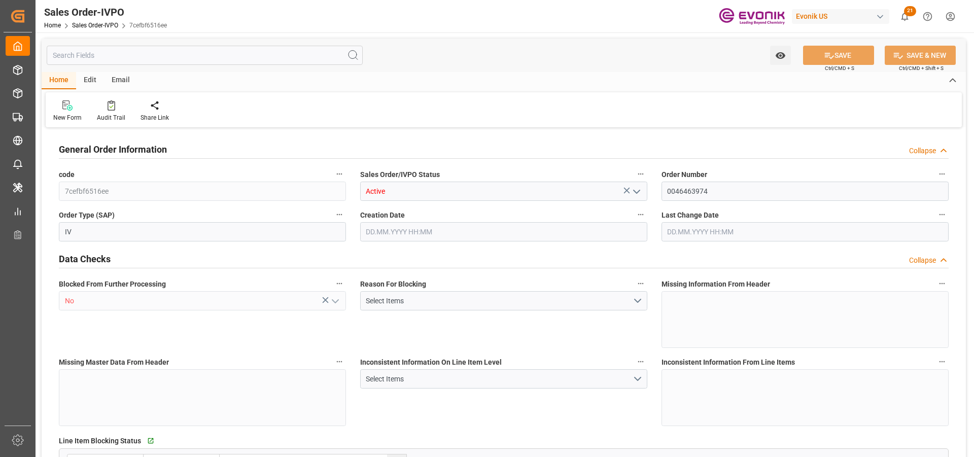
type input "BRSSZ"
type input "0"
type input "1"
type input "2724"
type input "[DATE] 17:27"
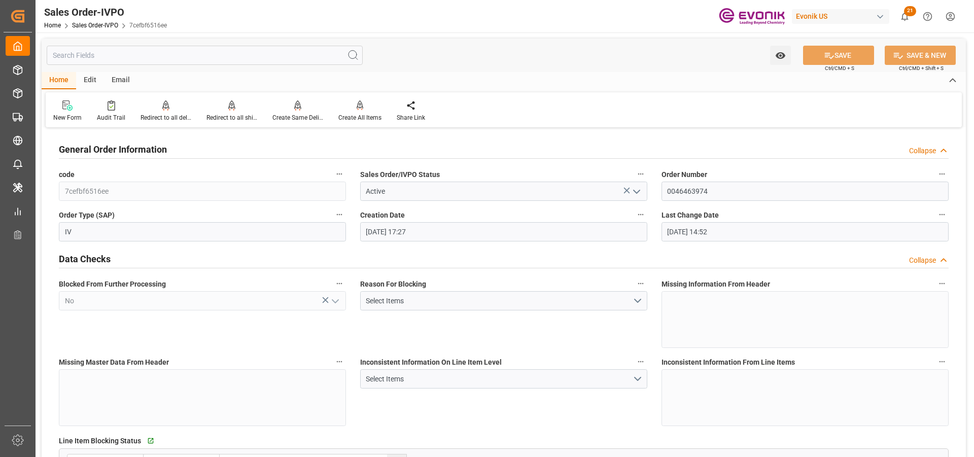
type input "[DATE] 14:52"
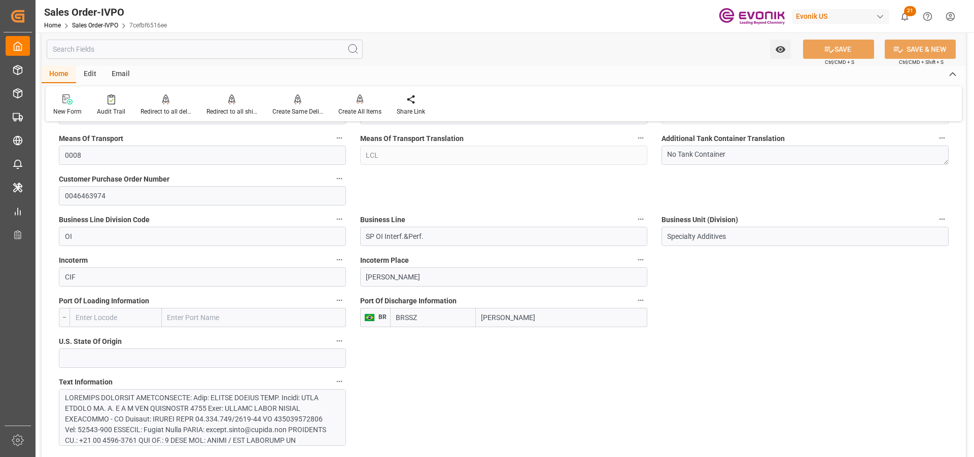
scroll to position [660, 0]
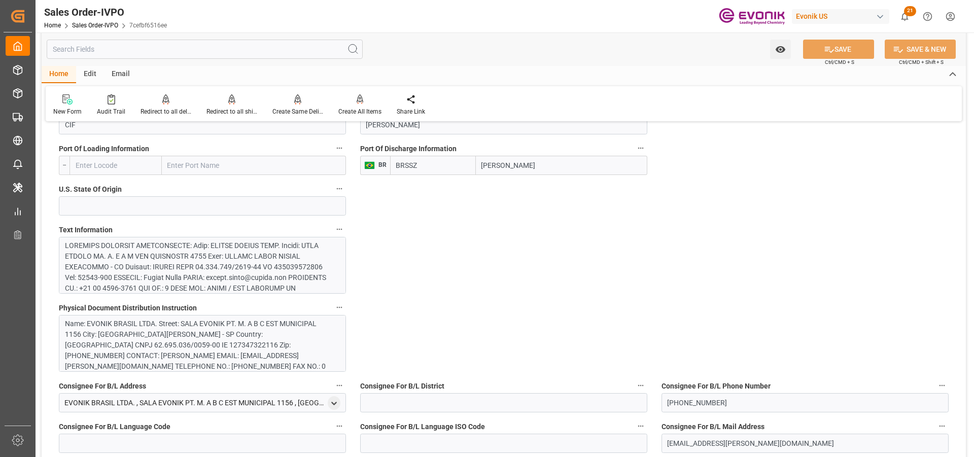
click at [279, 256] on div at bounding box center [198, 394] width 267 height 309
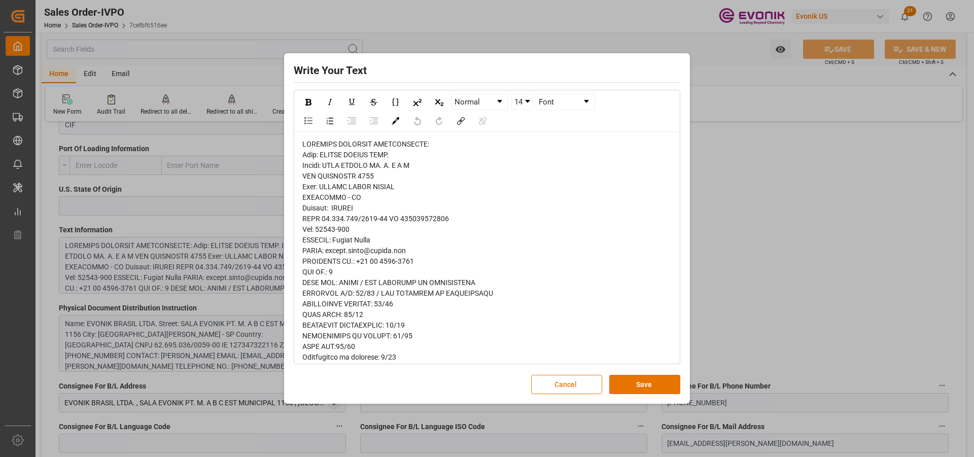
click at [569, 385] on button "Cancel" at bounding box center [566, 384] width 71 height 19
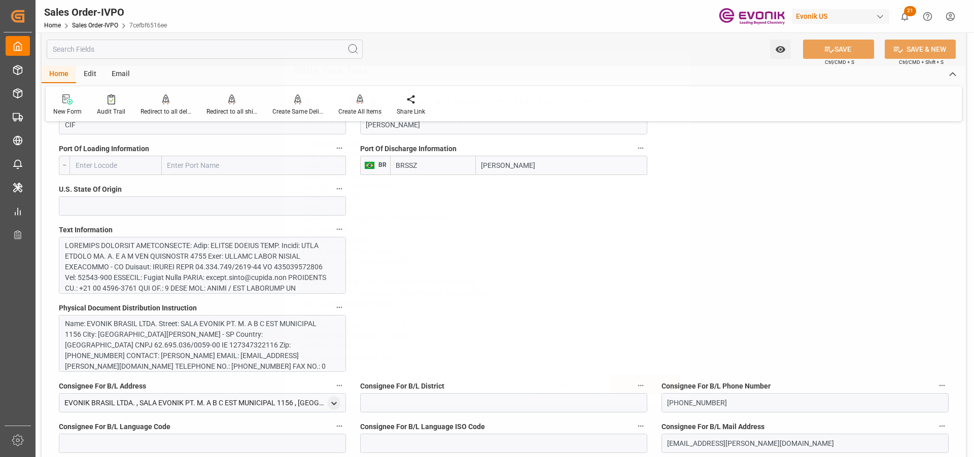
click at [195, 343] on div "Name: EVONIK BRASIL LTDA. Street: SALA EVONIK PT. M. A B C EST MUNICIPAL 1156 C…" at bounding box center [198, 367] width 267 height 96
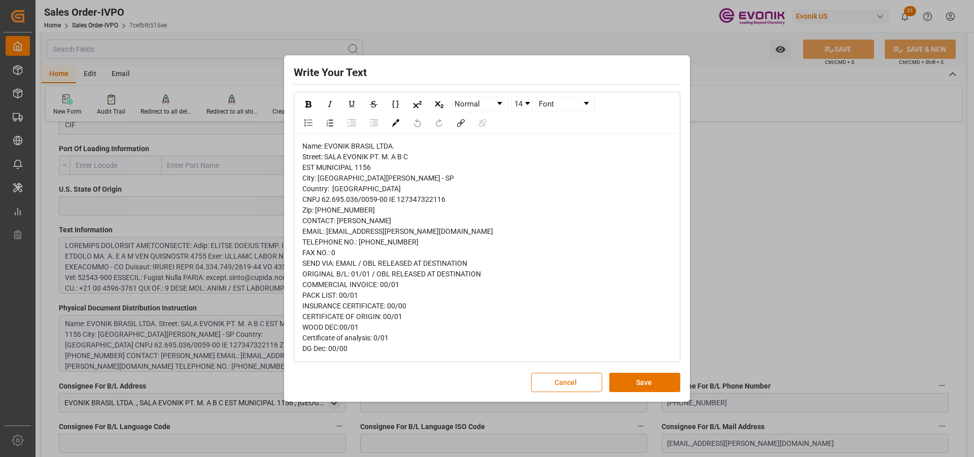
click at [576, 384] on button "Cancel" at bounding box center [566, 382] width 71 height 19
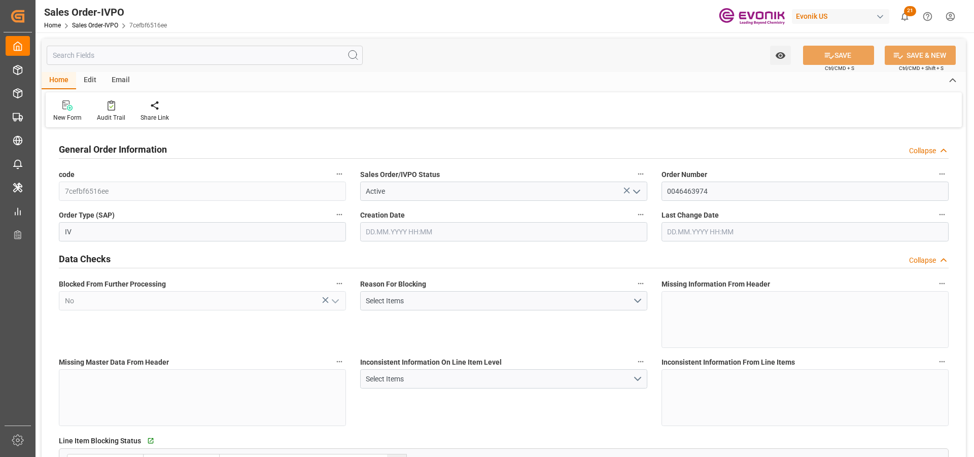
type input "BRSSZ"
type input "0"
type input "1"
type input "2724"
type input "14.08.2025 17:27"
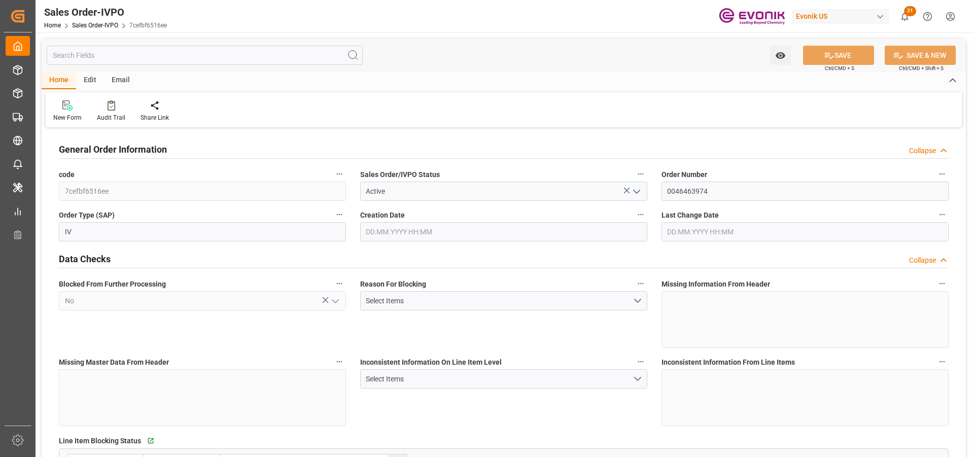
type input "02.09.2025 14:52"
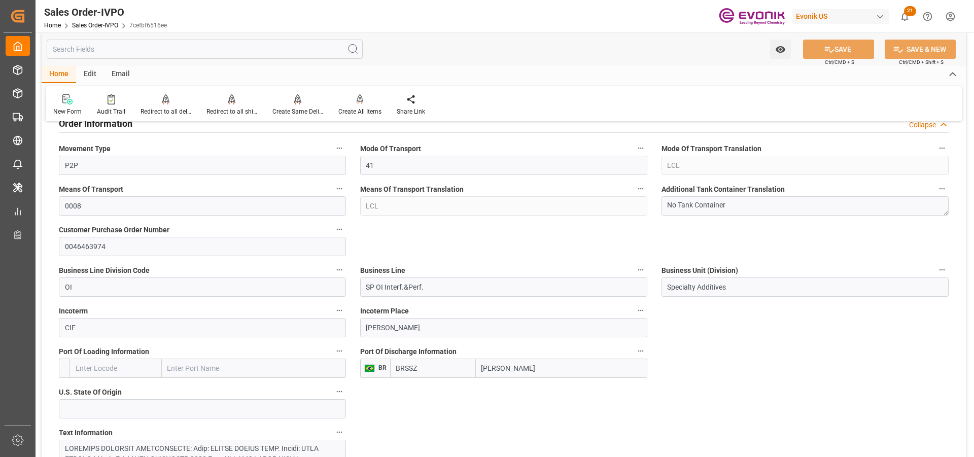
scroll to position [609, 0]
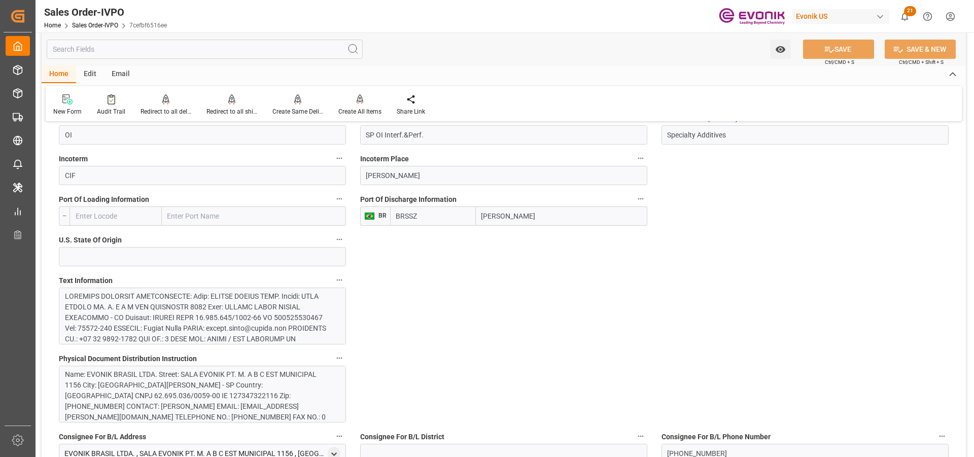
click at [292, 304] on div at bounding box center [198, 445] width 267 height 309
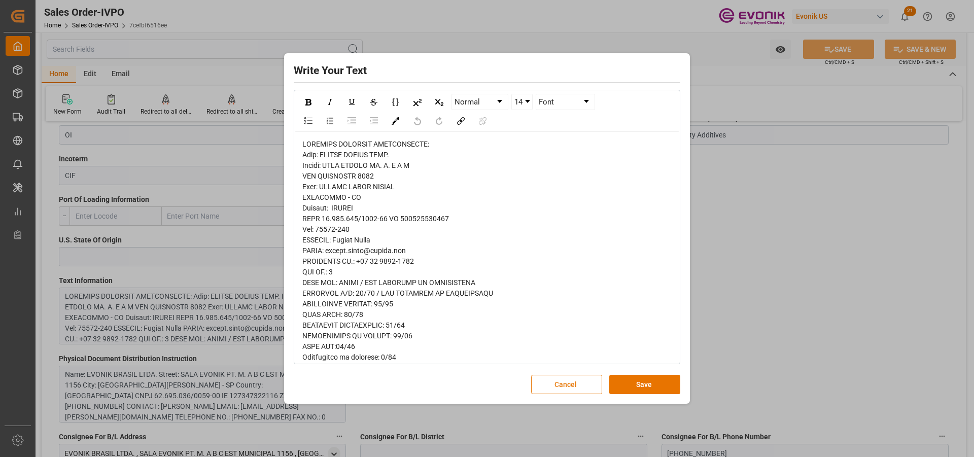
click at [565, 390] on button "Cancel" at bounding box center [566, 384] width 71 height 19
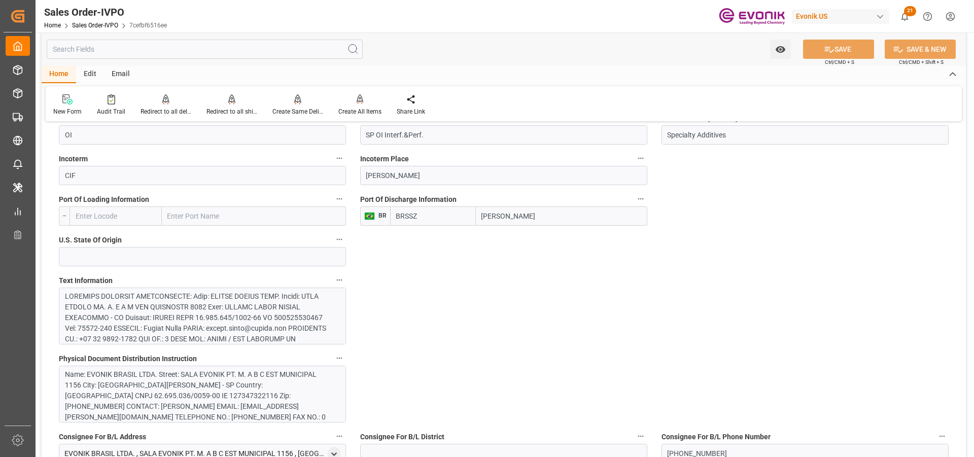
click at [181, 384] on div "Name: EVONIK BRASIL LTDA. Street: SALA EVONIK PT. M. A B C EST MUNICIPAL 1156 C…" at bounding box center [198, 417] width 267 height 96
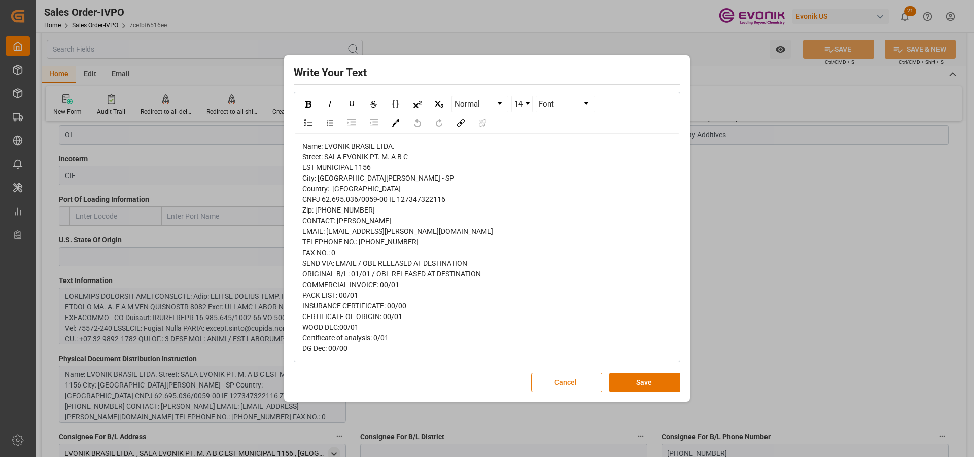
click at [570, 381] on button "Cancel" at bounding box center [566, 382] width 71 height 19
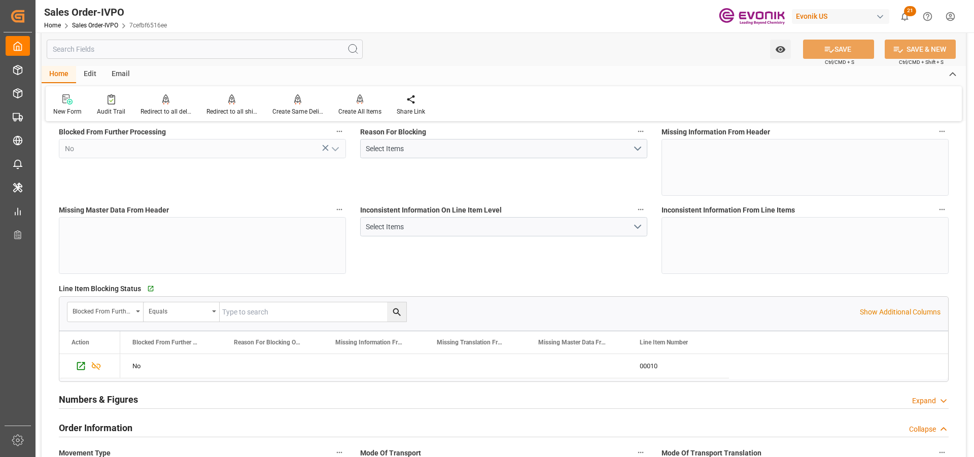
scroll to position [0, 0]
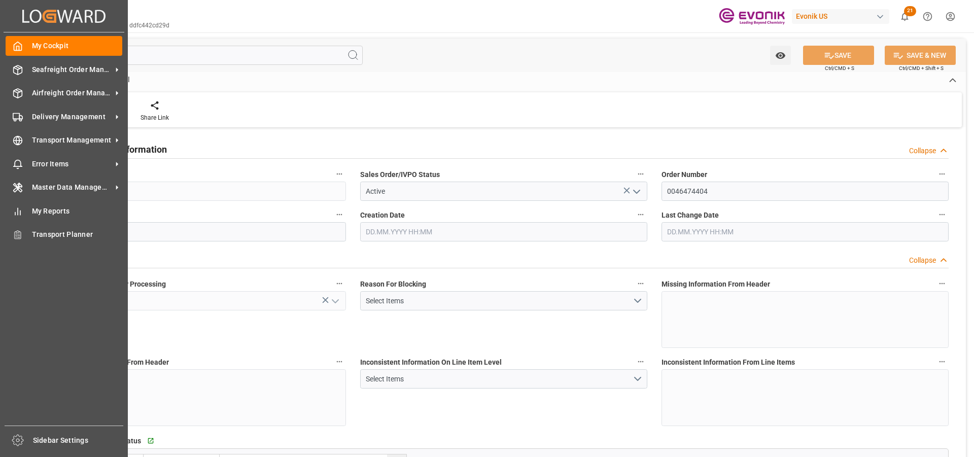
type input "NLRTM"
type input "49 2365 49 84486Fax No:"
type input "0"
type input "1"
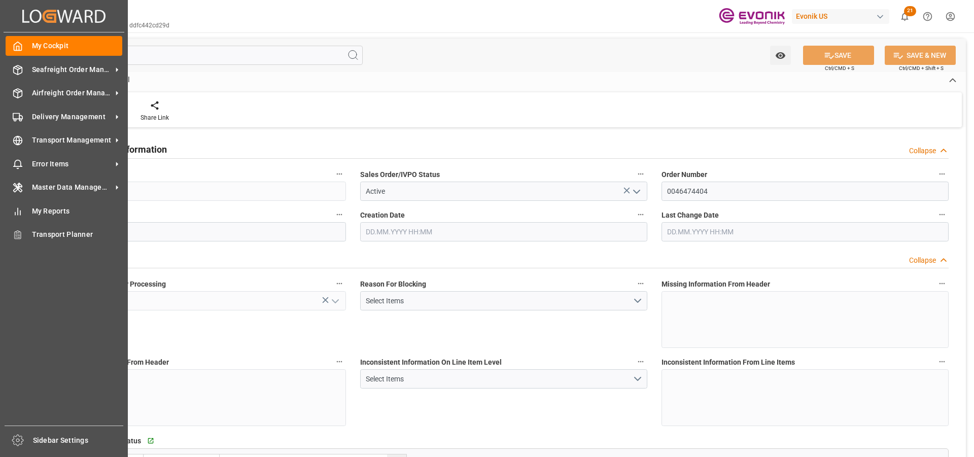
type input "1"
type input "8885.74"
type input "16.6128"
type input "17000"
type input "30"
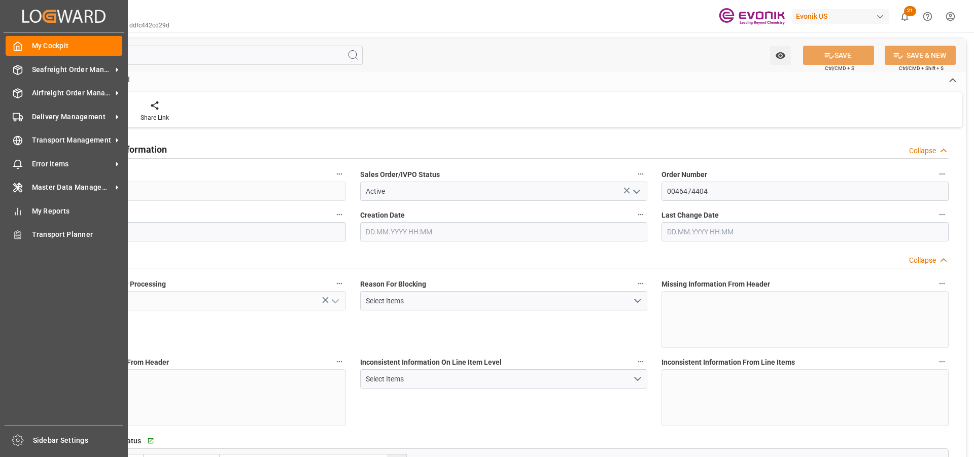
type input "[DATE] 16:04"
type input "[DATE] 11:13"
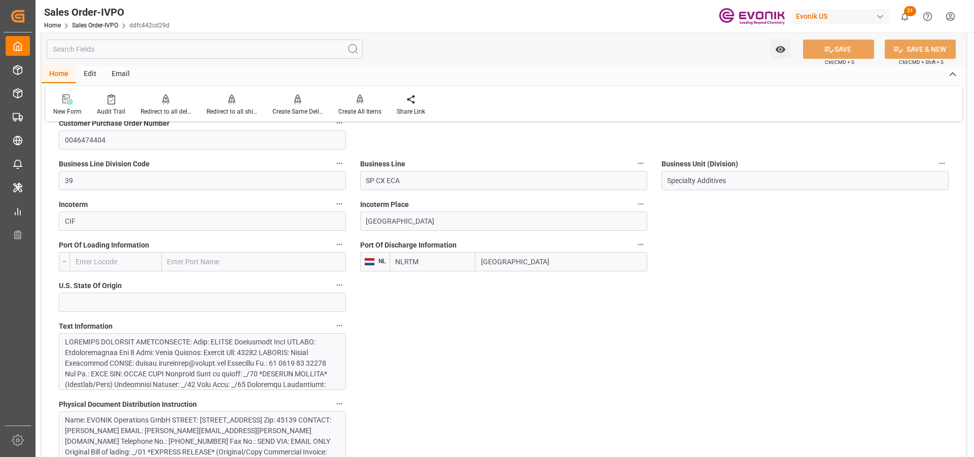
scroll to position [304, 0]
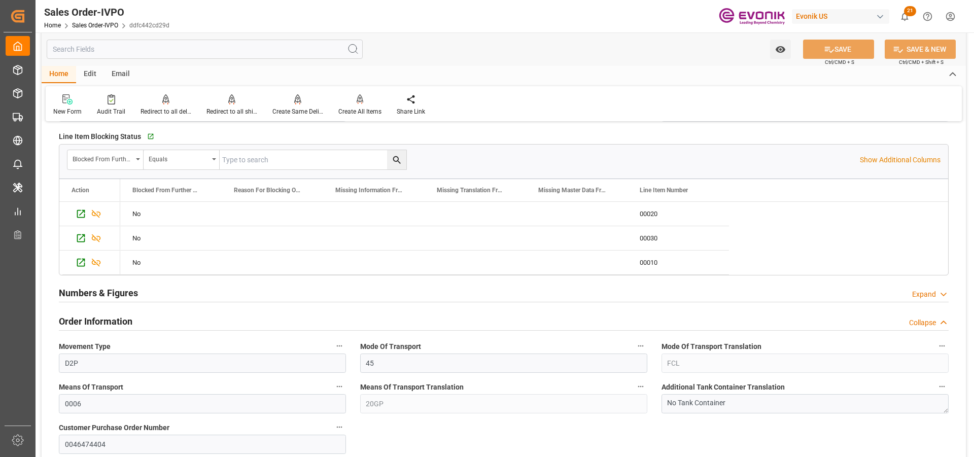
click at [909, 153] on div "Blocked From Further Processing Equals Show Additional Columns" at bounding box center [503, 160] width 889 height 30
click at [911, 156] on p "Show Additional Columns" at bounding box center [900, 160] width 81 height 11
click at [892, 215] on div "Active" at bounding box center [881, 213] width 77 height 23
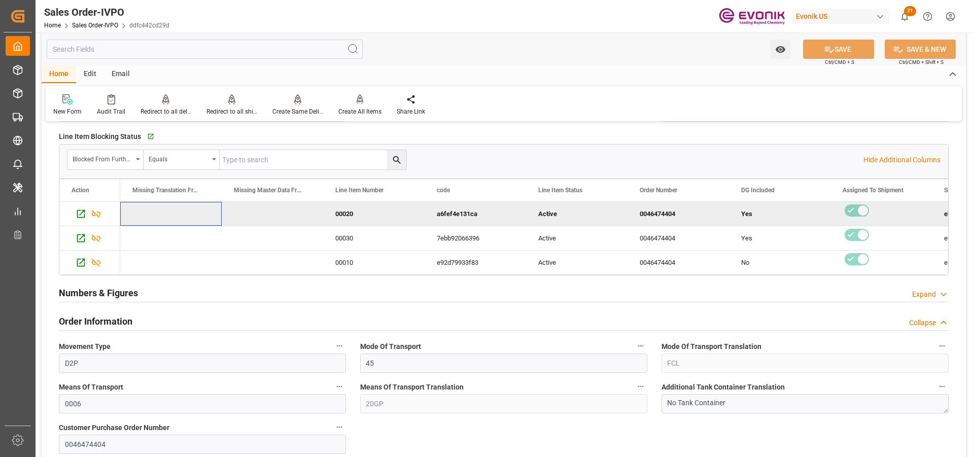
scroll to position [0, 0]
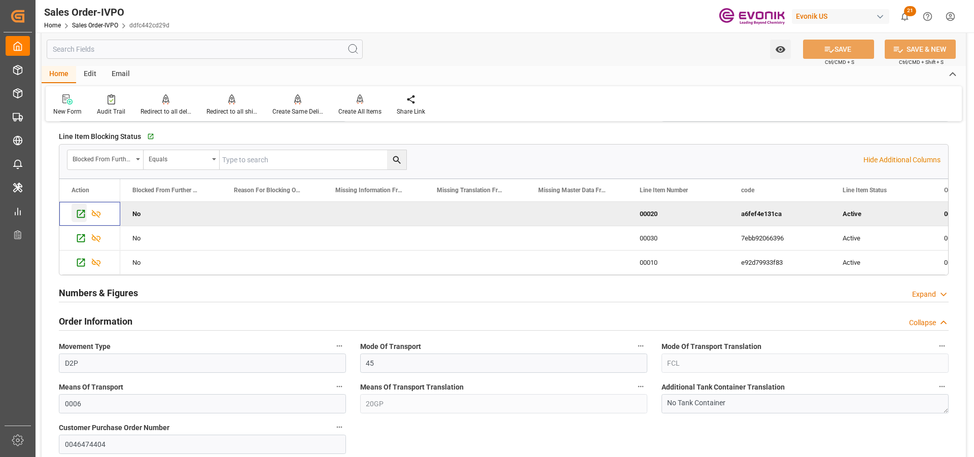
click at [82, 216] on icon "Press SPACE to deselect this row." at bounding box center [81, 214] width 11 height 11
click at [81, 241] on icon "Press SPACE to select this row." at bounding box center [81, 238] width 8 height 8
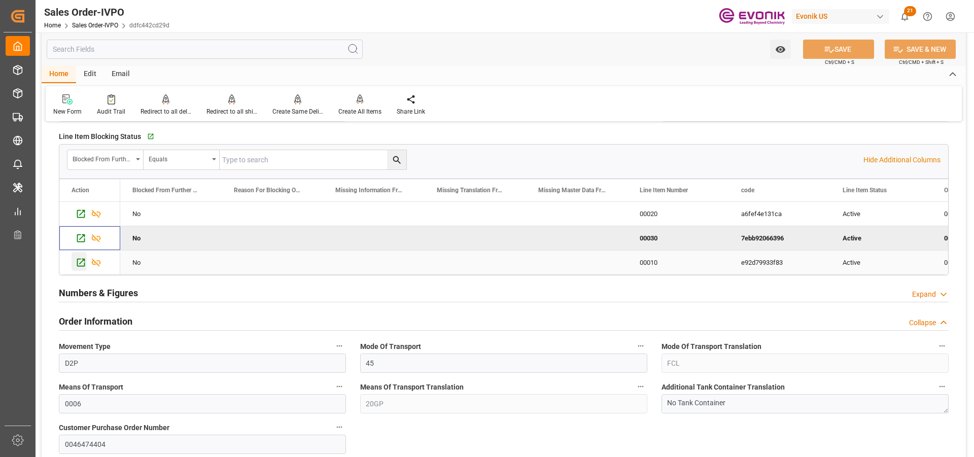
click at [78, 264] on icon "Press SPACE to select this row." at bounding box center [81, 263] width 8 height 8
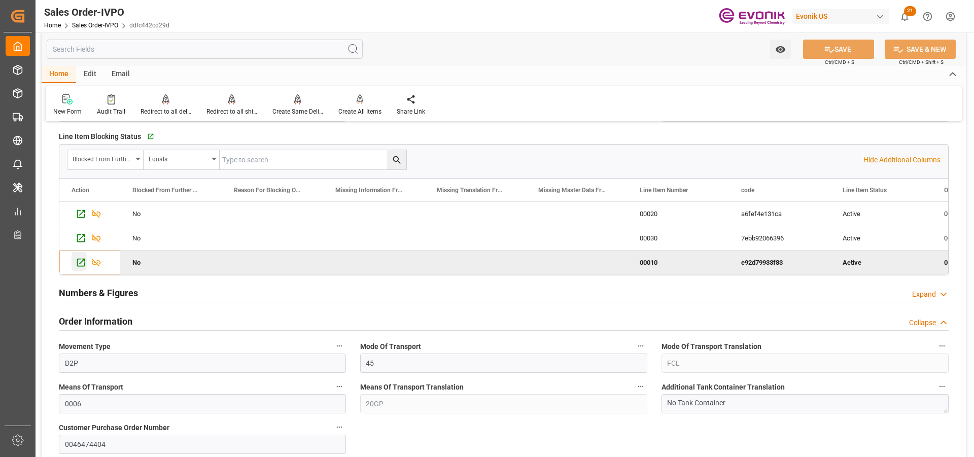
type input "49 2365 49 84486Fax No:"
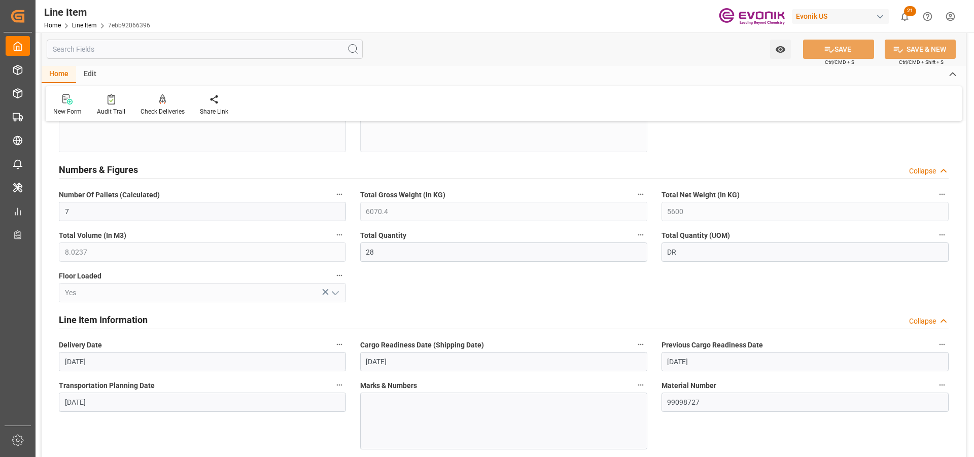
scroll to position [457, 0]
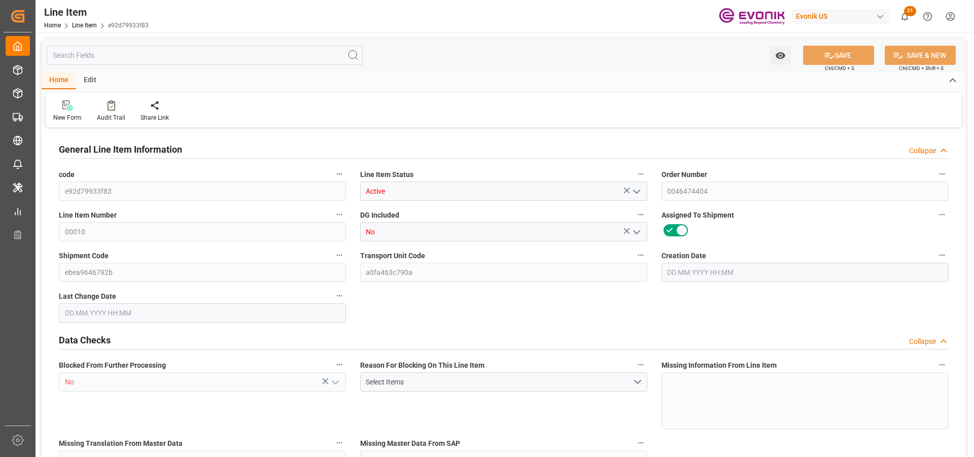
type input "7"
type input "1414.84"
type input "1260"
type input "7.1595"
type input "28"
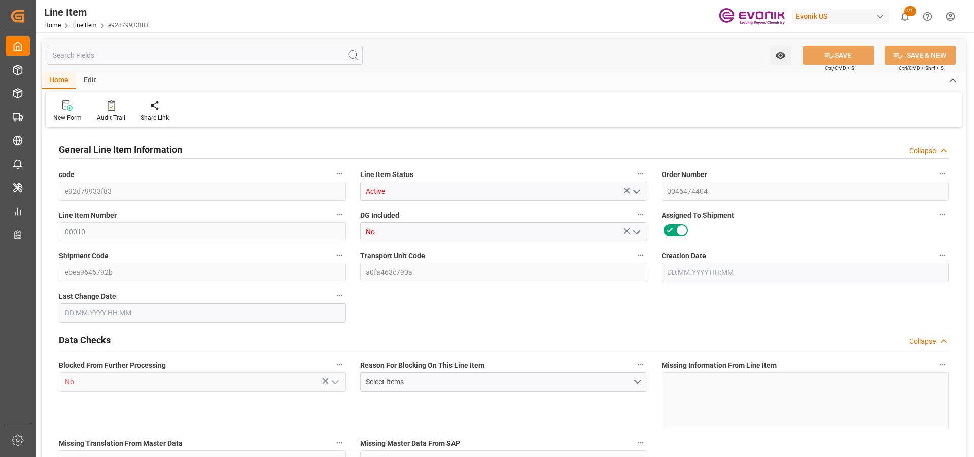
type input "66339"
type input "28"
type input "1414.84"
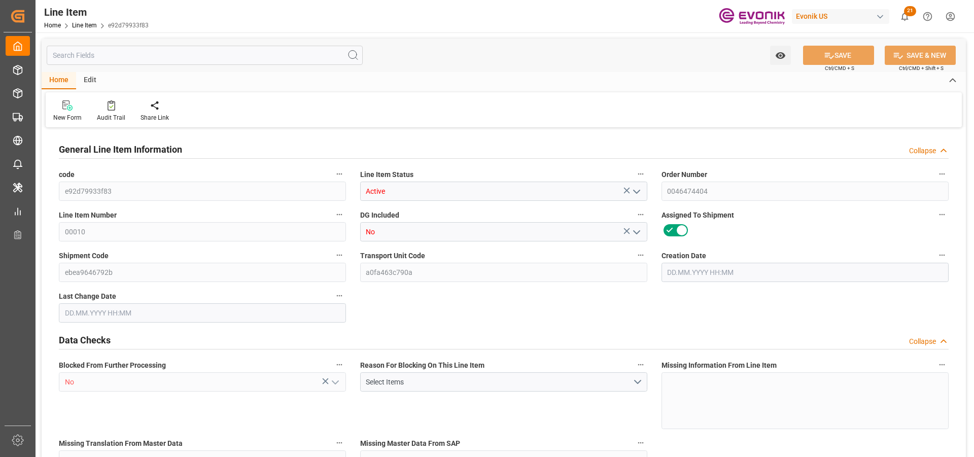
type input "1554.84"
type input "1260"
type input "7.1595"
type input "7159.488"
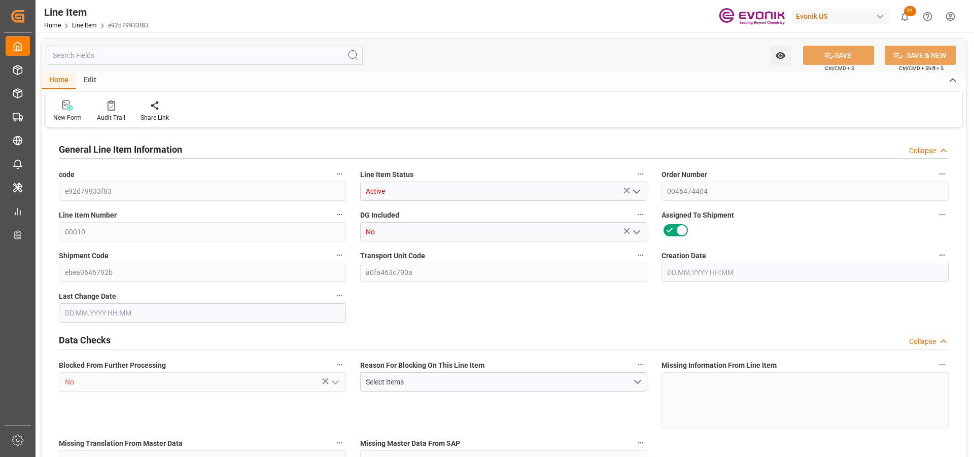
type input "28"
type input "1414.84"
type input "1260"
type input "7.1595"
type input "25.09.2025 16:04"
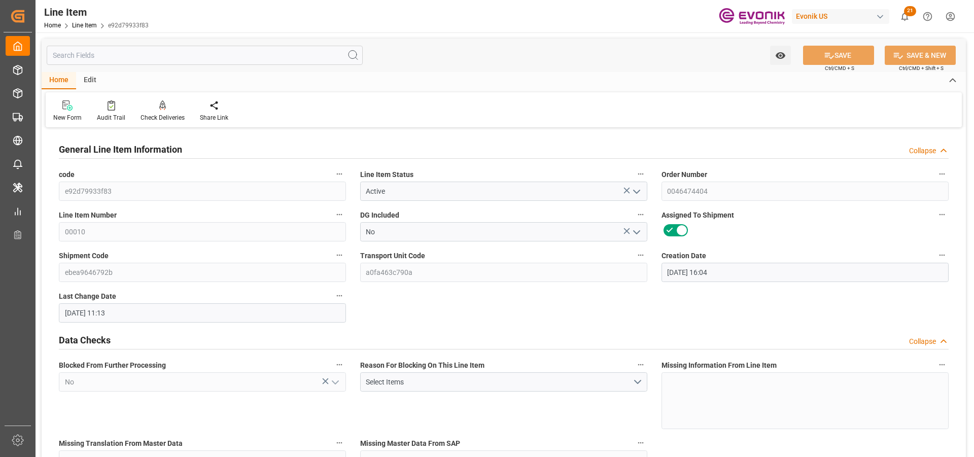
type input "01.10.2025 11:13"
type input "11.11.2025"
type input "14.10.2025"
type input "08.10.2025"
type input "07.10.2025"
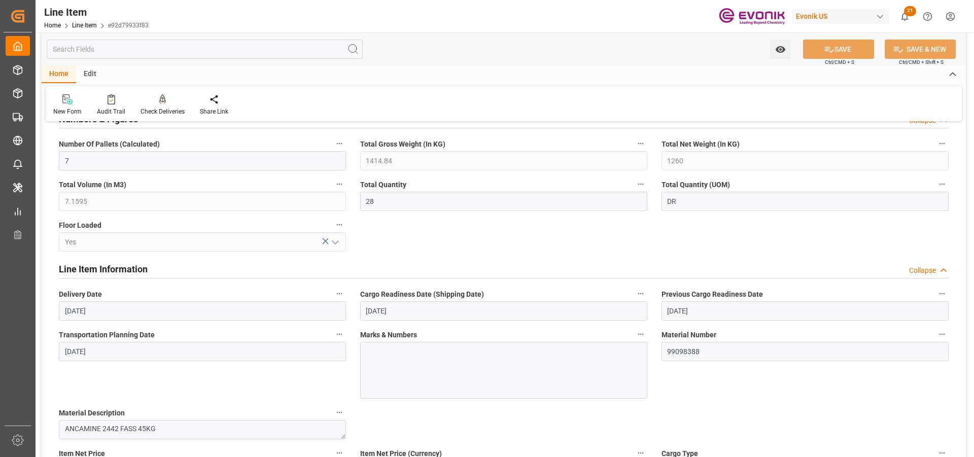
scroll to position [558, 0]
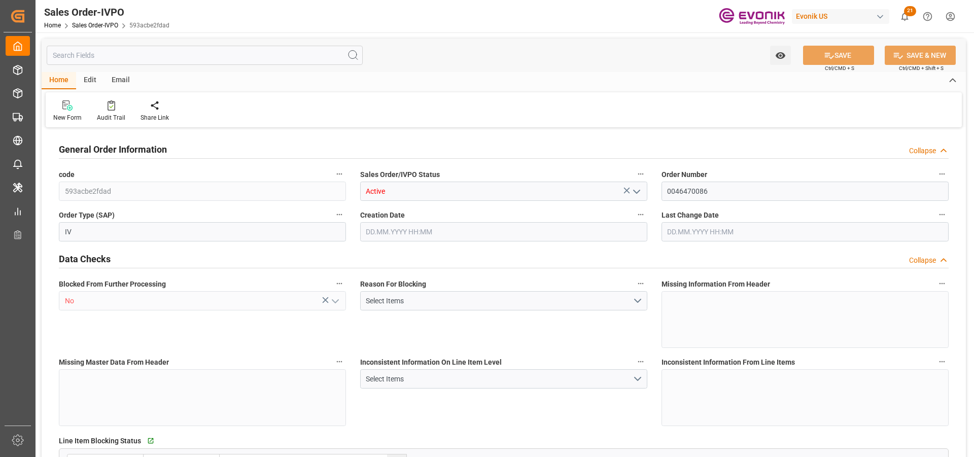
type input "GBLGP"
type input "+44 (0) 161 2304357Fax No.:"
type input "0"
type input "1"
type input "2"
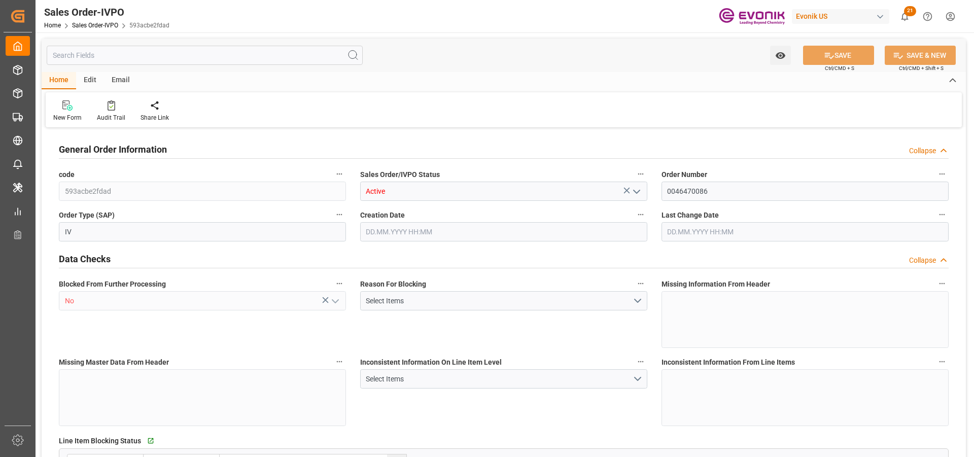
type input "2"
type input "18774"
type input "50.112"
type input "17000"
type input "30"
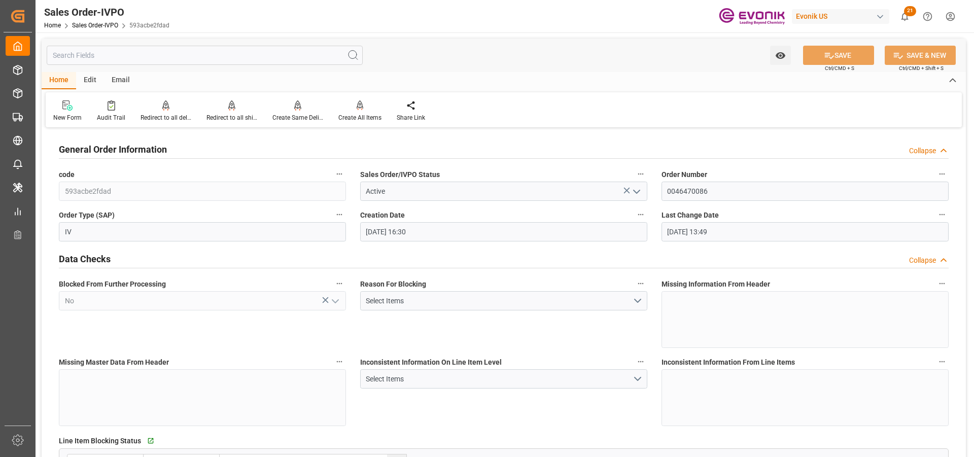
type input "[DATE] 16:30"
type input "[DATE] 13:49"
type input "+44 (0) 161 2304357Fax No.:"
click at [240, 114] on div "Redirect to all shipments" at bounding box center [231, 117] width 51 height 9
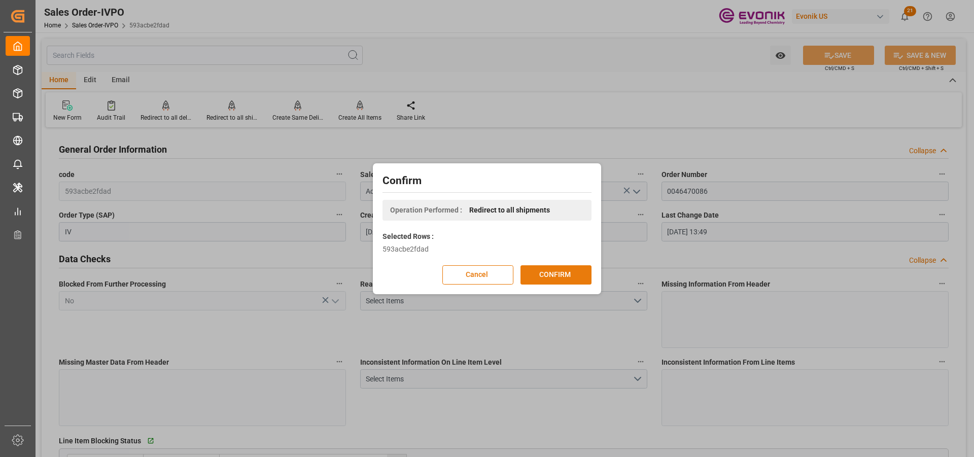
click at [588, 278] on button "CONFIRM" at bounding box center [556, 274] width 71 height 19
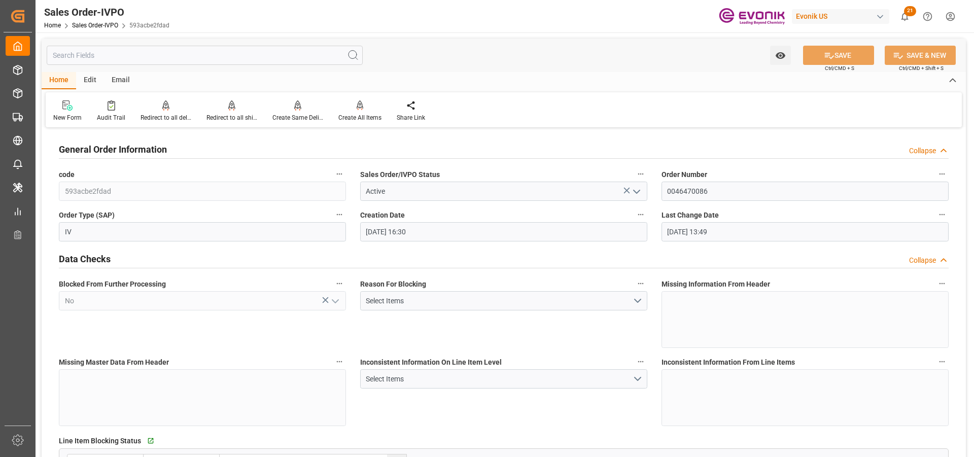
type input "+44 (0) 161 2304357Fax No.:"
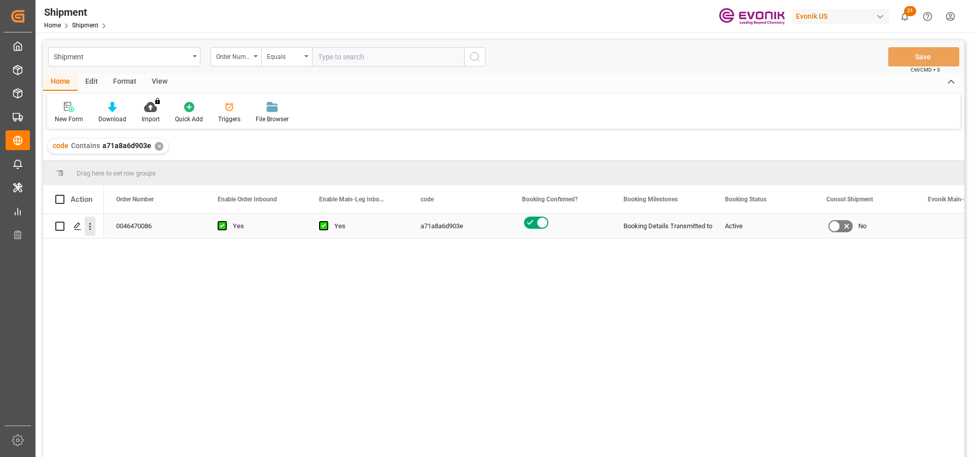
click at [91, 226] on icon "open menu" at bounding box center [90, 226] width 11 height 11
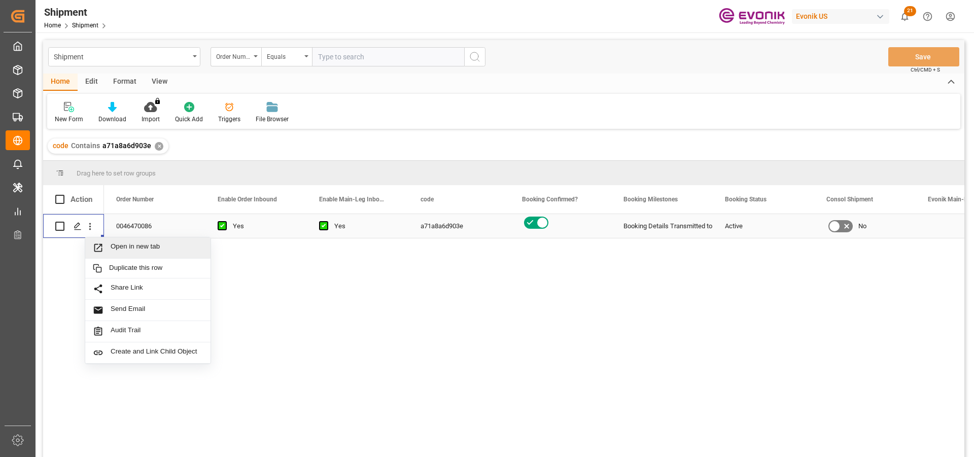
click at [154, 250] on span "Open in new tab" at bounding box center [157, 248] width 92 height 11
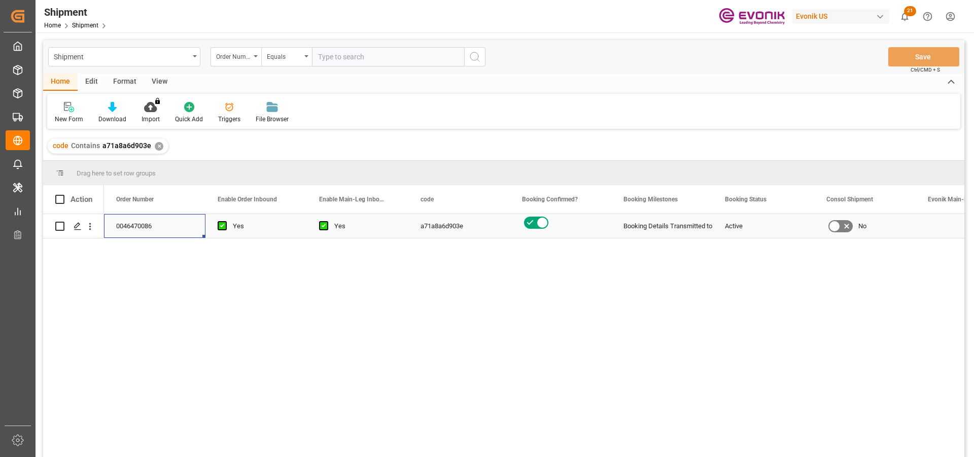
click at [152, 227] on div "0046470086" at bounding box center [154, 226] width 101 height 24
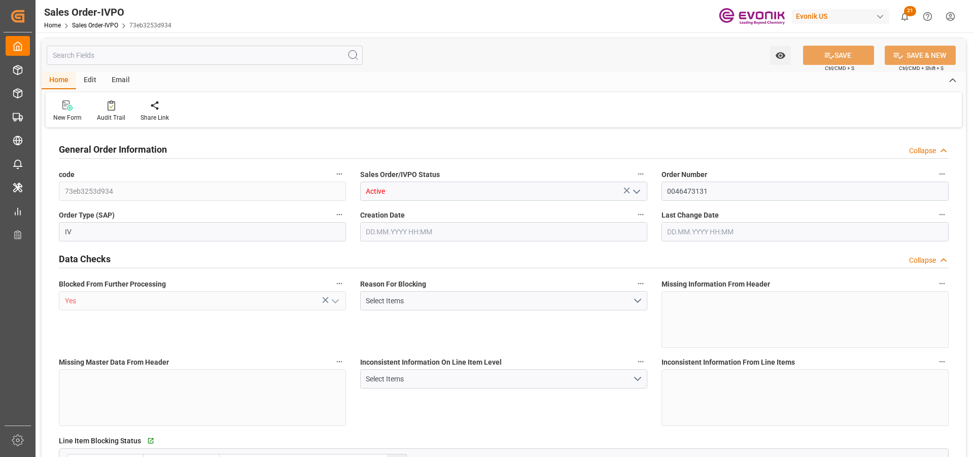
type input "GBSOU"
type input "+44 (0) 161 2304357Fax No.:"
type input "0"
type input "1"
type input "2"
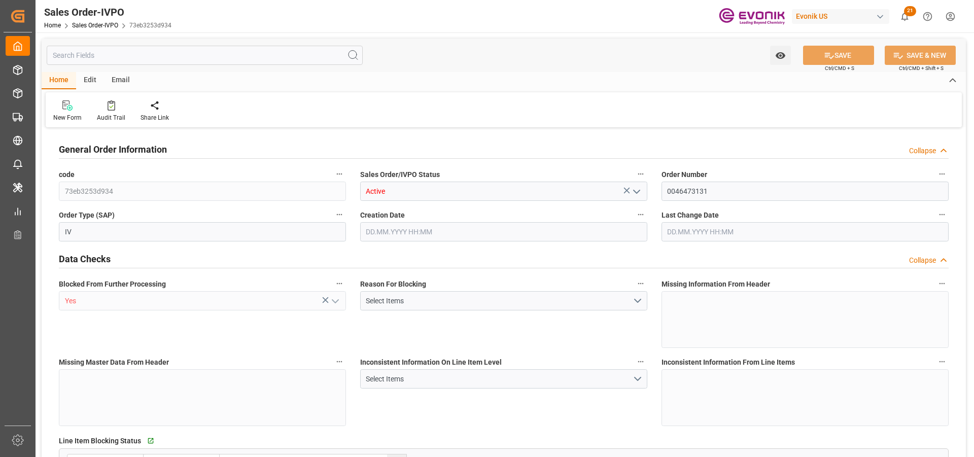
type input "2"
type input "17184"
type input "50.112"
type input "17000"
type input "30"
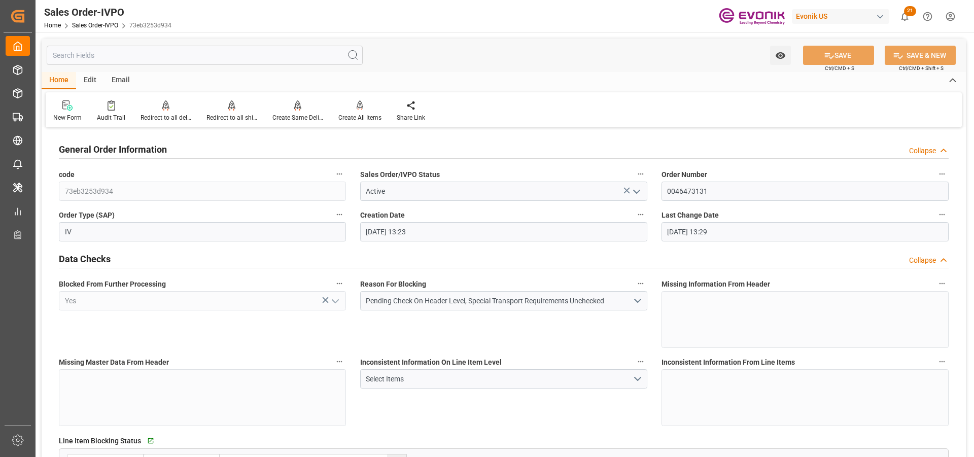
type input "[DATE] 13:23"
type input "[DATE] 13:29"
type input "+44 (0) 161 2304357Fax No.:"
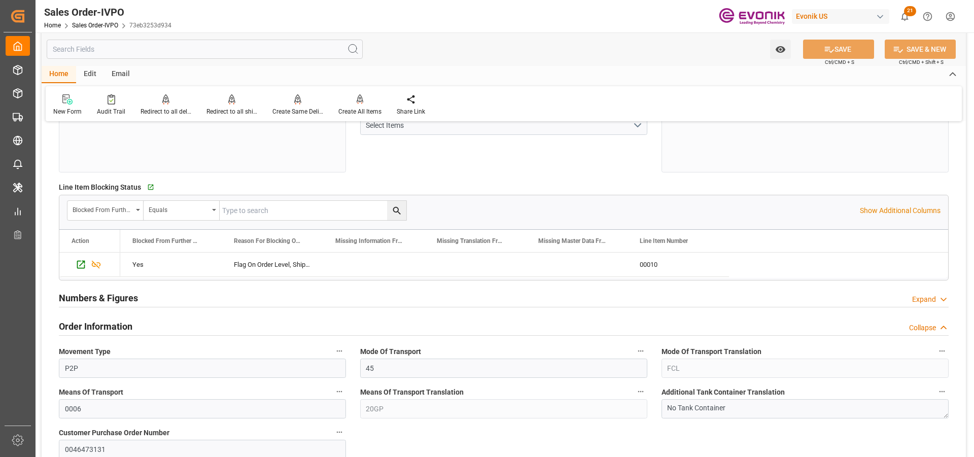
scroll to position [558, 0]
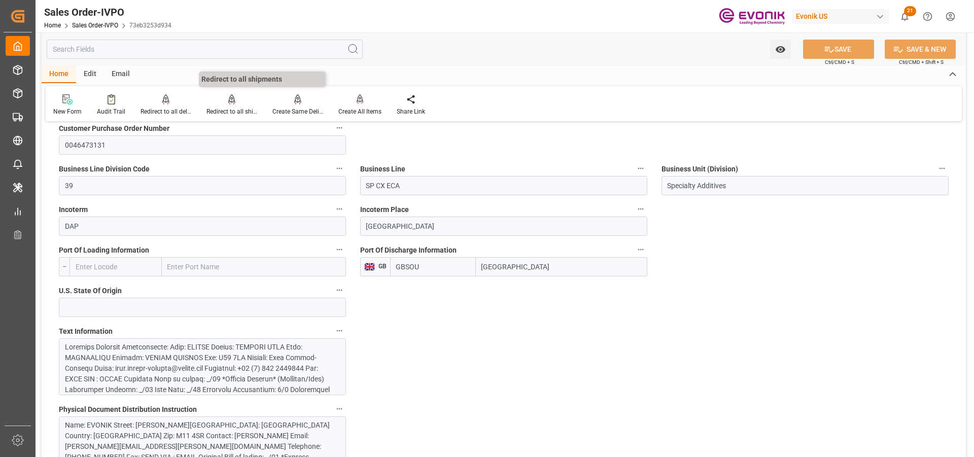
click at [226, 112] on div "Redirect to all shipments" at bounding box center [231, 111] width 51 height 9
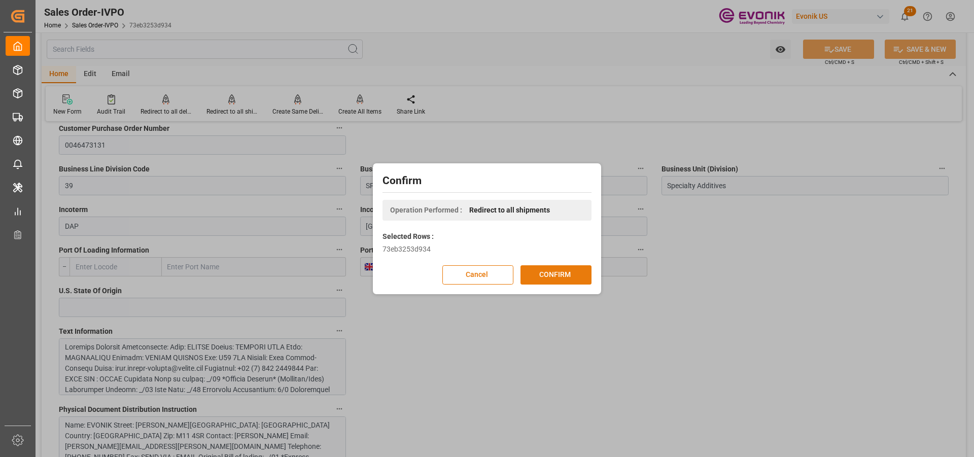
click at [541, 270] on button "CONFIRM" at bounding box center [556, 274] width 71 height 19
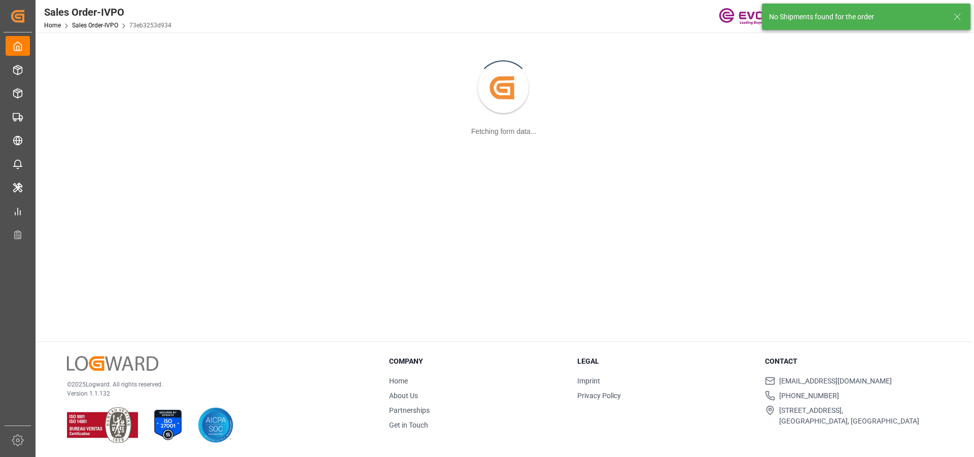
scroll to position [110, 0]
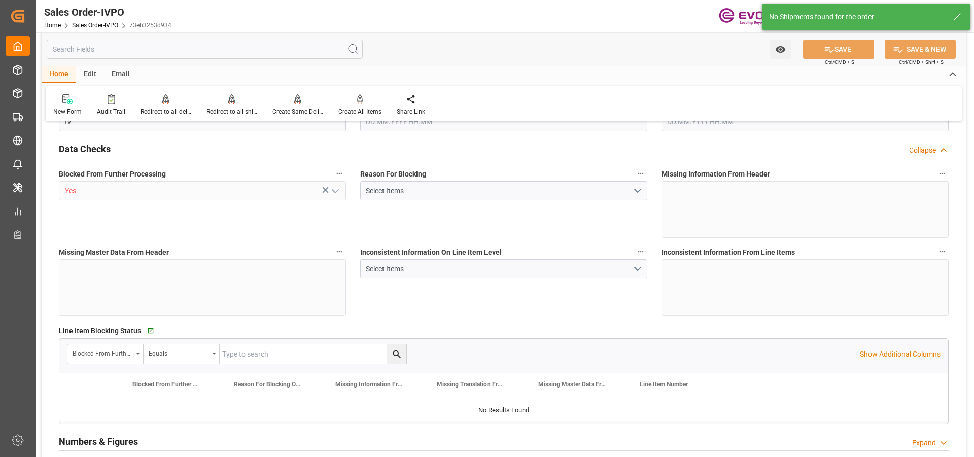
type input "GBSOU"
type input "+44 (0) 161 2304357Fax No.:"
type input "0"
type input "1"
type input "2"
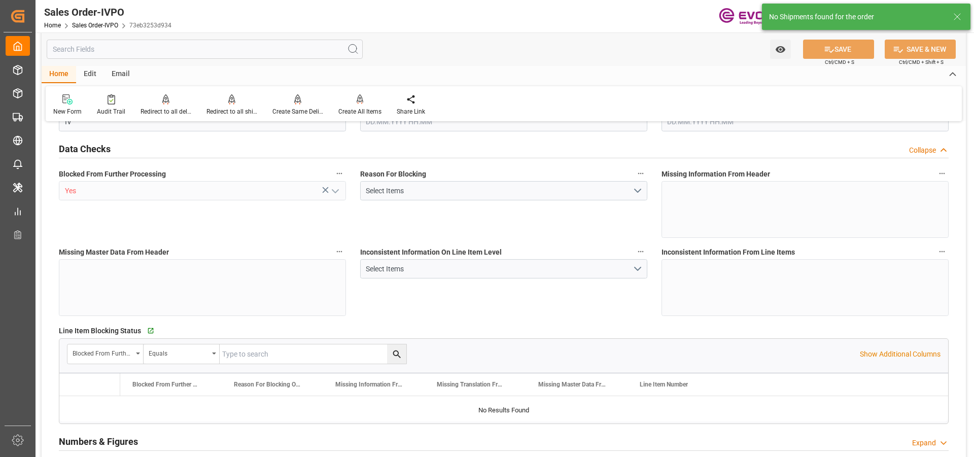
type input "2"
type input "17184"
type input "50.112"
type input "17000"
type input "30"
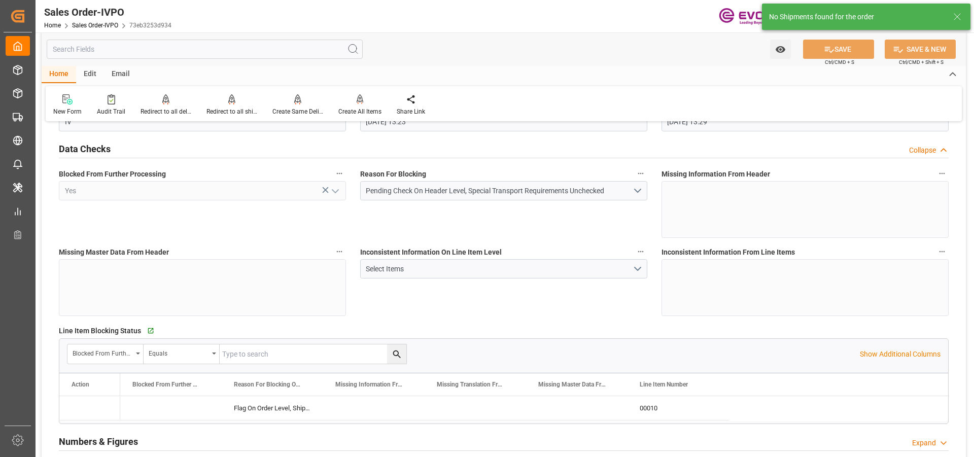
type input "[DATE] 13:23"
type input "[DATE] 13:29"
type input "+44 (0) 161 2304357Fax No.:"
